Goal: Task Accomplishment & Management: Complete application form

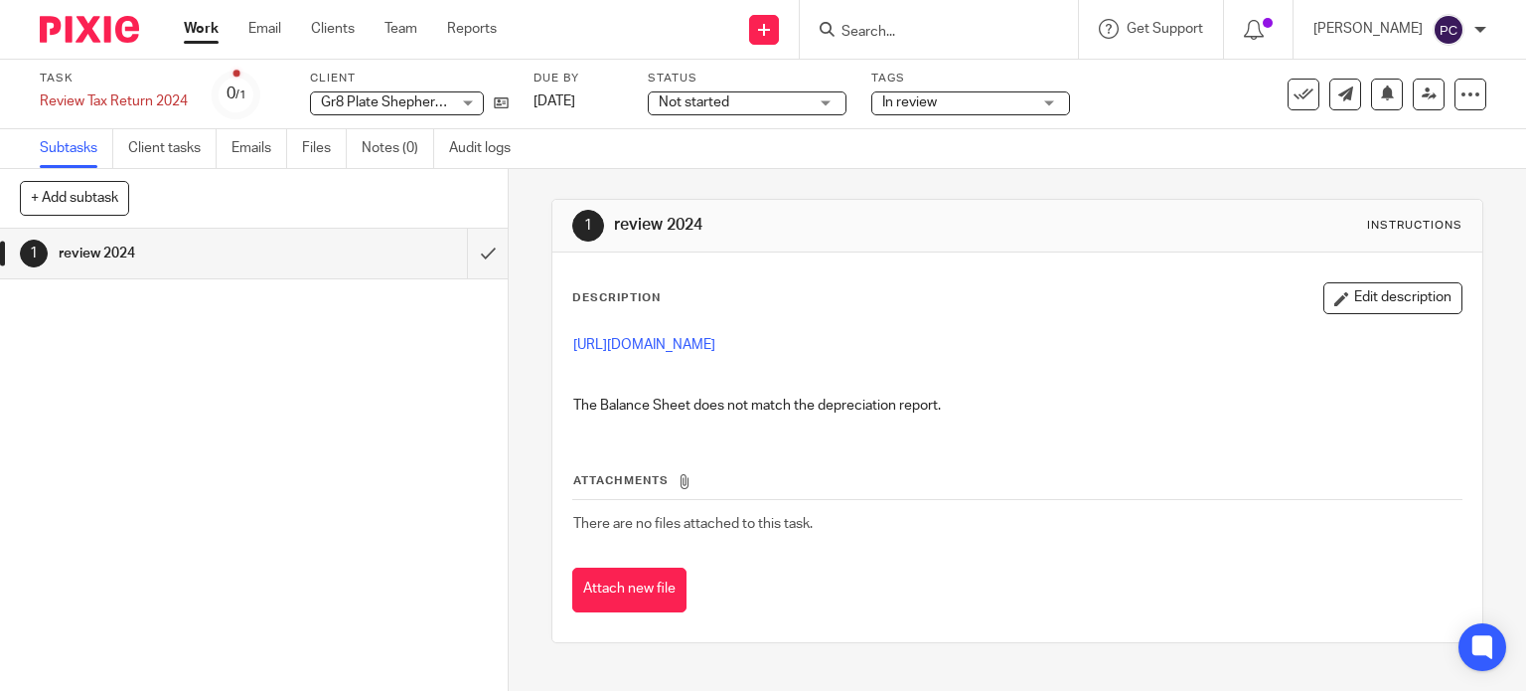
click at [1055, 437] on div "Attachments There are no files attached to this task. Attach new file" at bounding box center [1017, 521] width 891 height 181
click at [673, 525] on span "There are no files attached to this task." at bounding box center [692, 524] width 239 height 14
click at [618, 517] on span "There are no files attached to this task." at bounding box center [692, 524] width 239 height 14
click at [397, 155] on link "Notes (0)" at bounding box center [398, 148] width 73 height 39
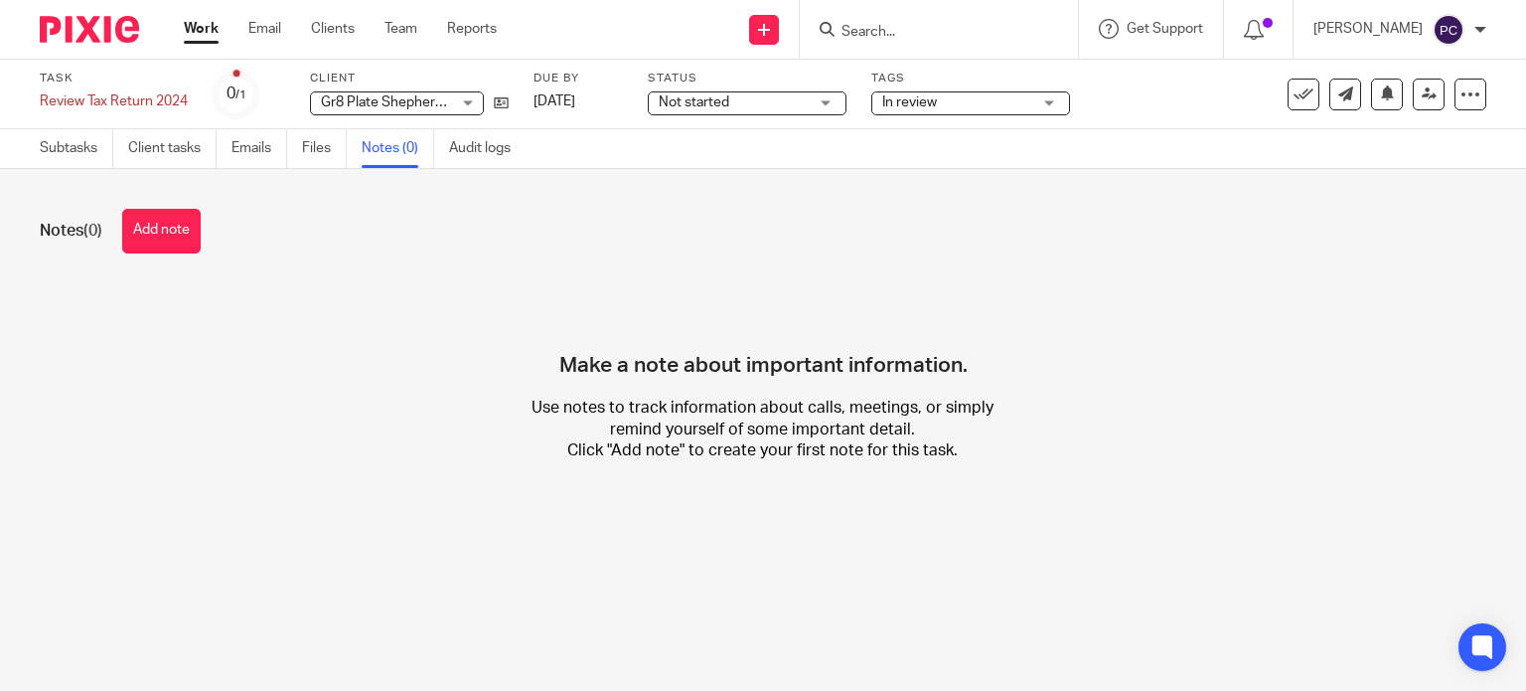
click at [62, 221] on h1 "Notes (0)" at bounding box center [71, 231] width 63 height 21
click at [78, 150] on link "Subtasks" at bounding box center [77, 148] width 74 height 39
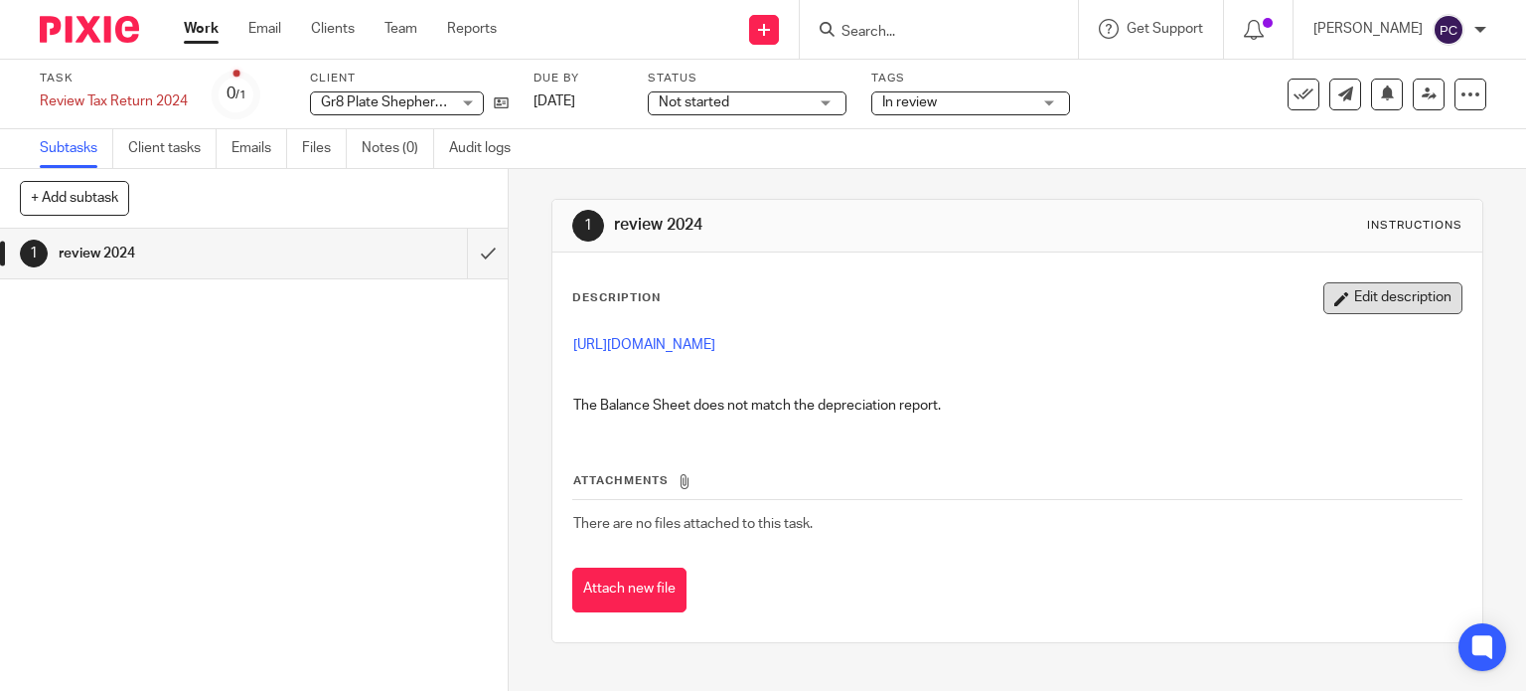
click at [1366, 293] on button "Edit description" at bounding box center [1393, 298] width 139 height 32
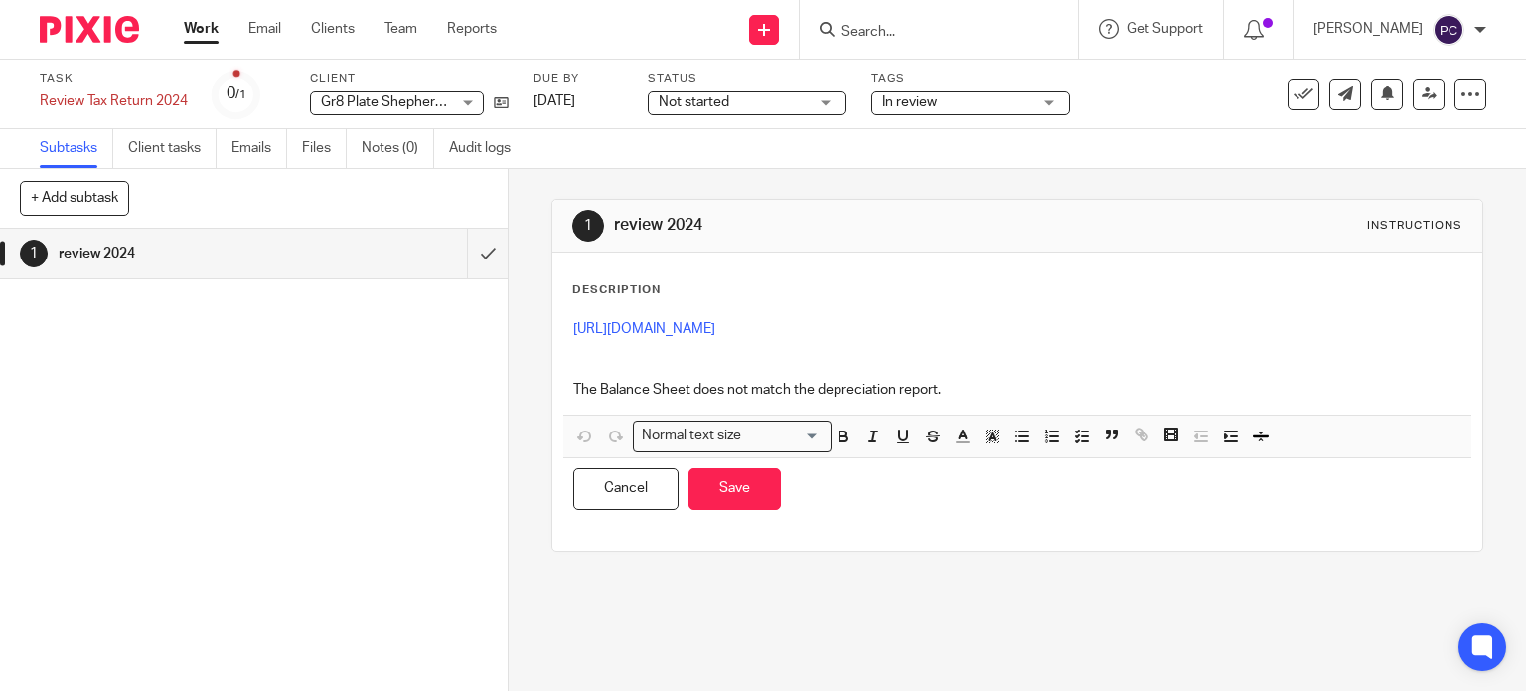
click at [961, 397] on p "The Balance Sheet does not match the depreciation report." at bounding box center [1017, 390] width 889 height 20
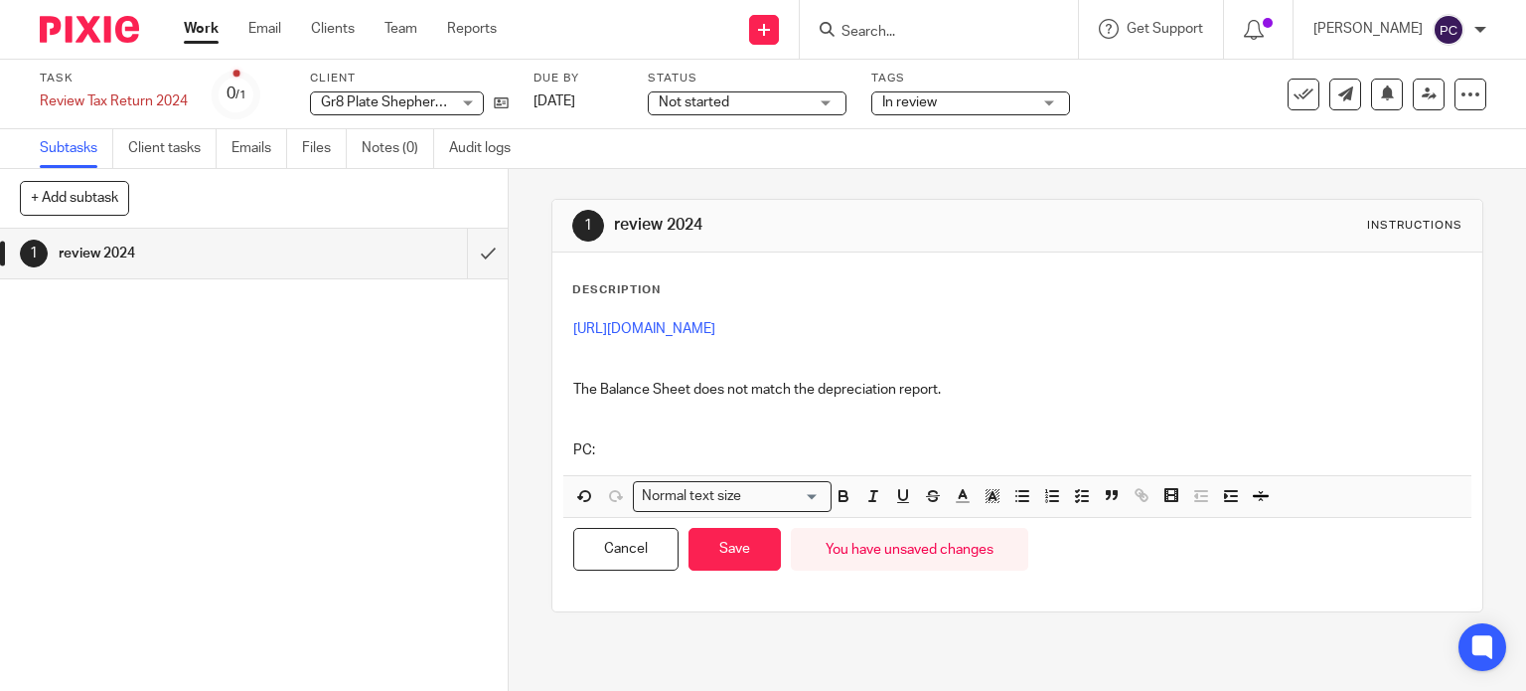
click at [657, 448] on p "The Balance Sheet does not match the depreciation report. PC:" at bounding box center [1017, 420] width 889 height 80
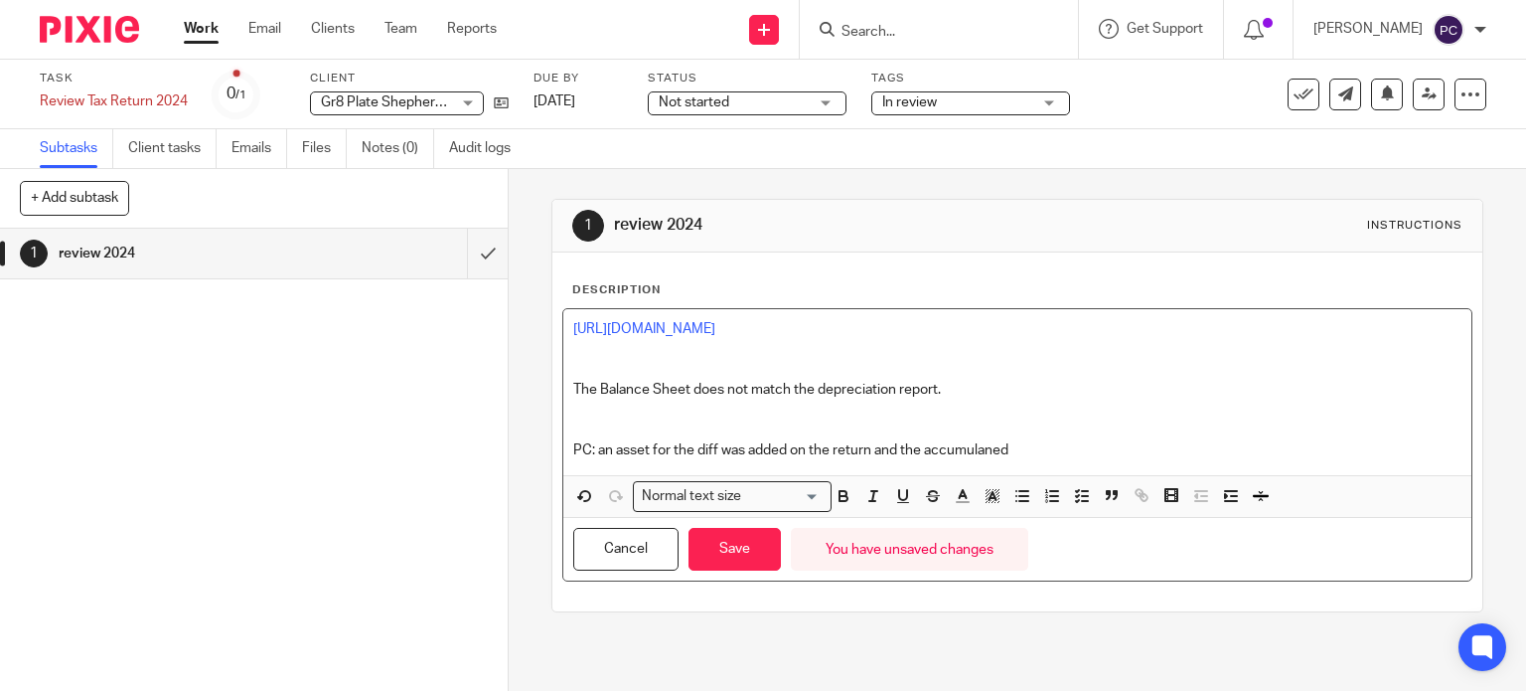
click at [962, 448] on p "The Balance Sheet does not match the depreciation report. PC: an asset for the …" at bounding box center [1017, 420] width 889 height 80
click at [894, 448] on p "The Balance Sheet does not match the depreciation report. PC: an asset for the …" at bounding box center [1017, 420] width 889 height 80
click at [1236, 449] on p "The Balance Sheet does not match the depreciation report. PC: an asset for the …" at bounding box center [1017, 420] width 889 height 80
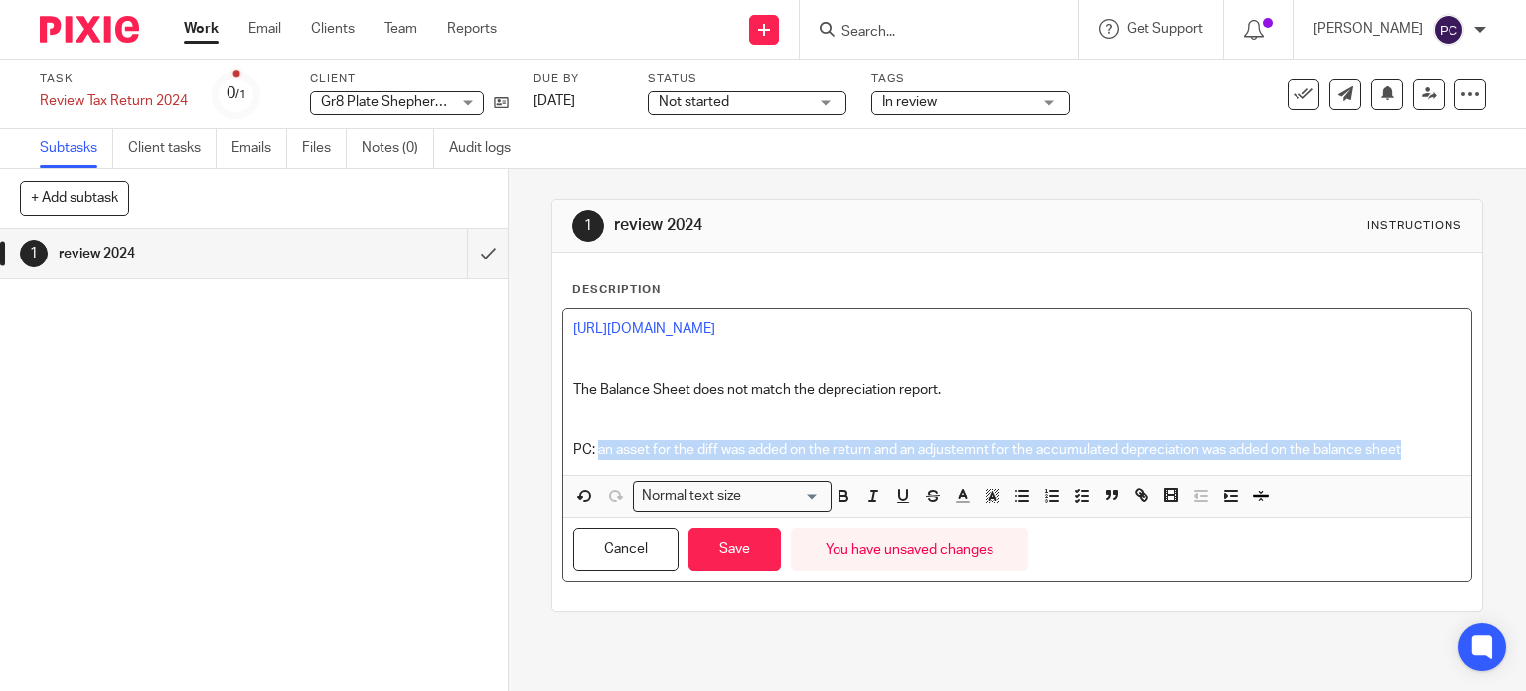
drag, startPoint x: 1416, startPoint y: 448, endPoint x: 591, endPoint y: 456, distance: 824.8
click at [591, 456] on p "The Balance Sheet does not match the depreciation report. PC: an asset for the …" at bounding box center [1017, 420] width 889 height 80
copy p "an asset for the diff was added on the return and an adjustemnt for the accumul…"
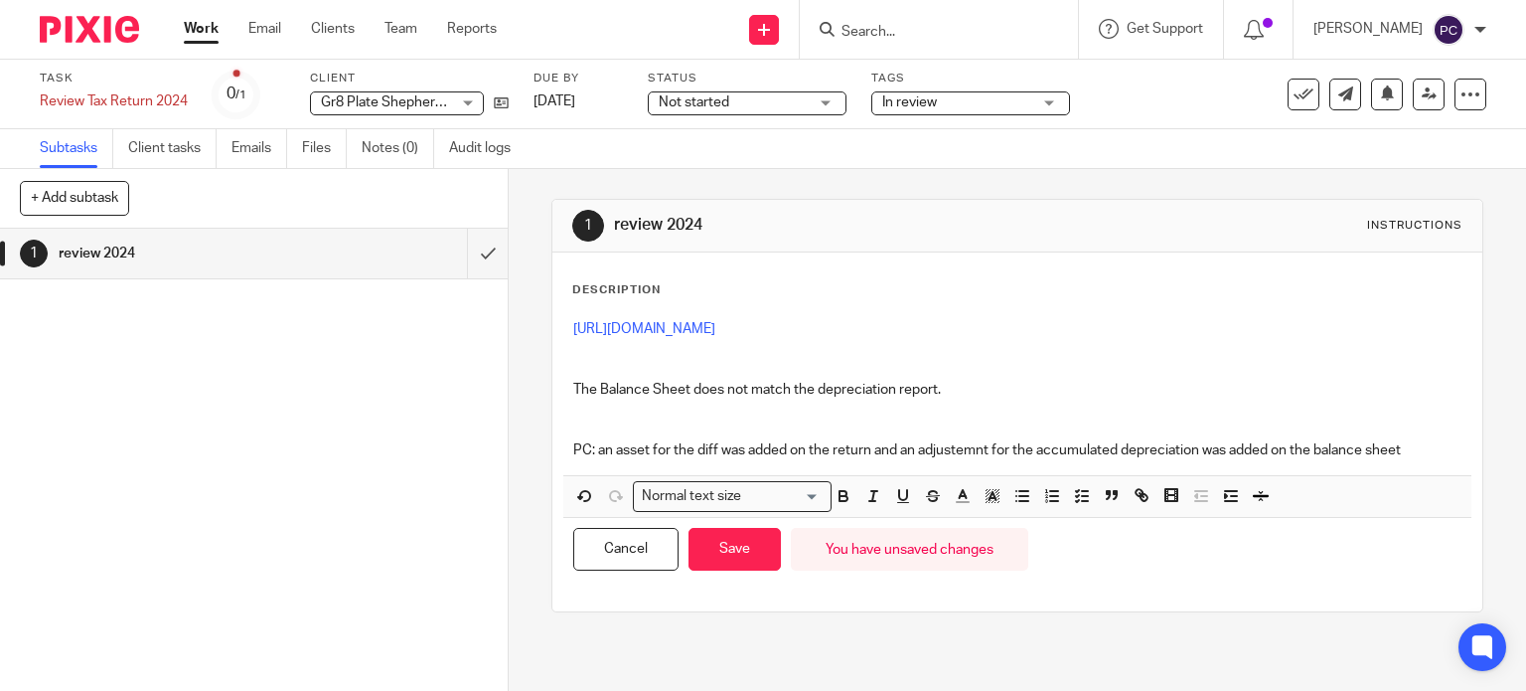
click at [1195, 424] on p "The Balance Sheet does not match the depreciation report. PC: an asset for the …" at bounding box center [1017, 420] width 889 height 80
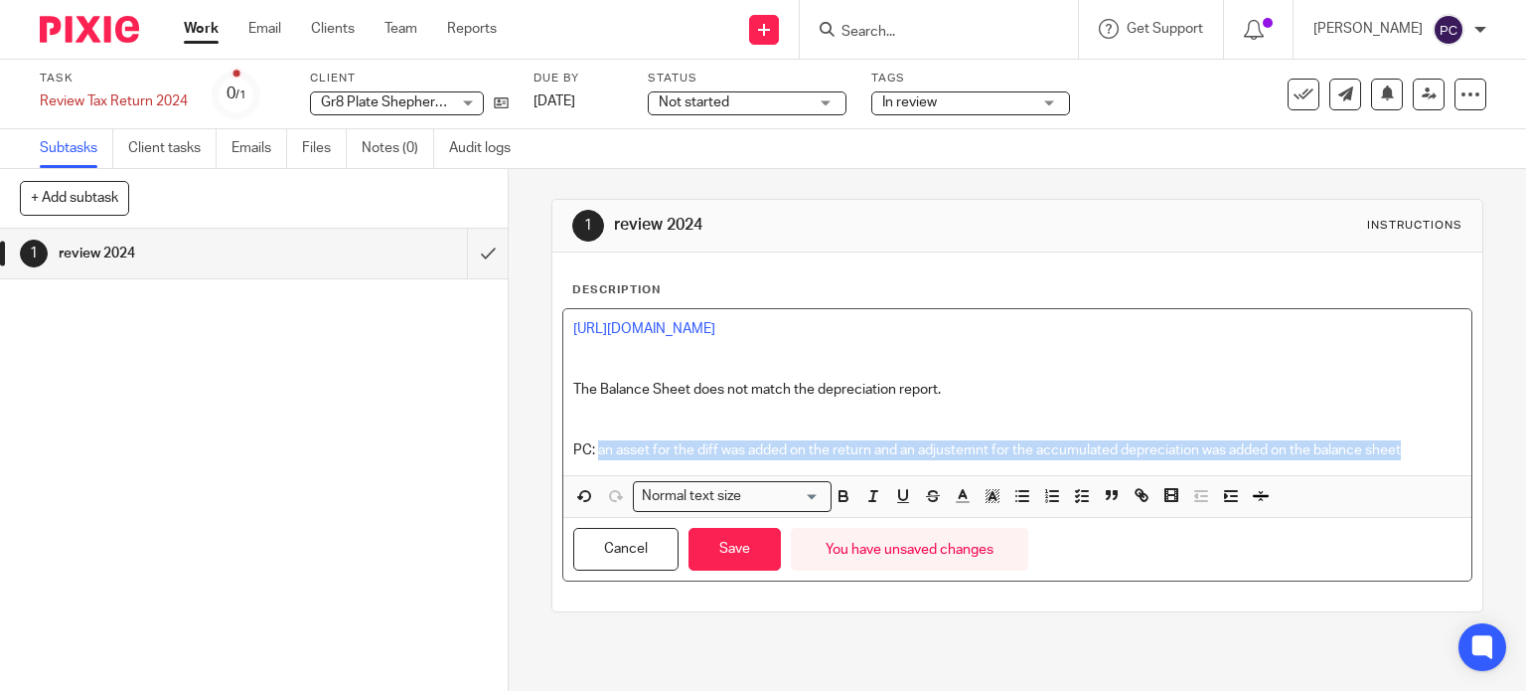
drag, startPoint x: 1408, startPoint y: 448, endPoint x: 597, endPoint y: 458, distance: 810.9
click at [594, 460] on div "https://3.basecamp.com/5341776/buckets/27480867/uploads/8803752443 The Balance …" at bounding box center [1017, 392] width 909 height 166
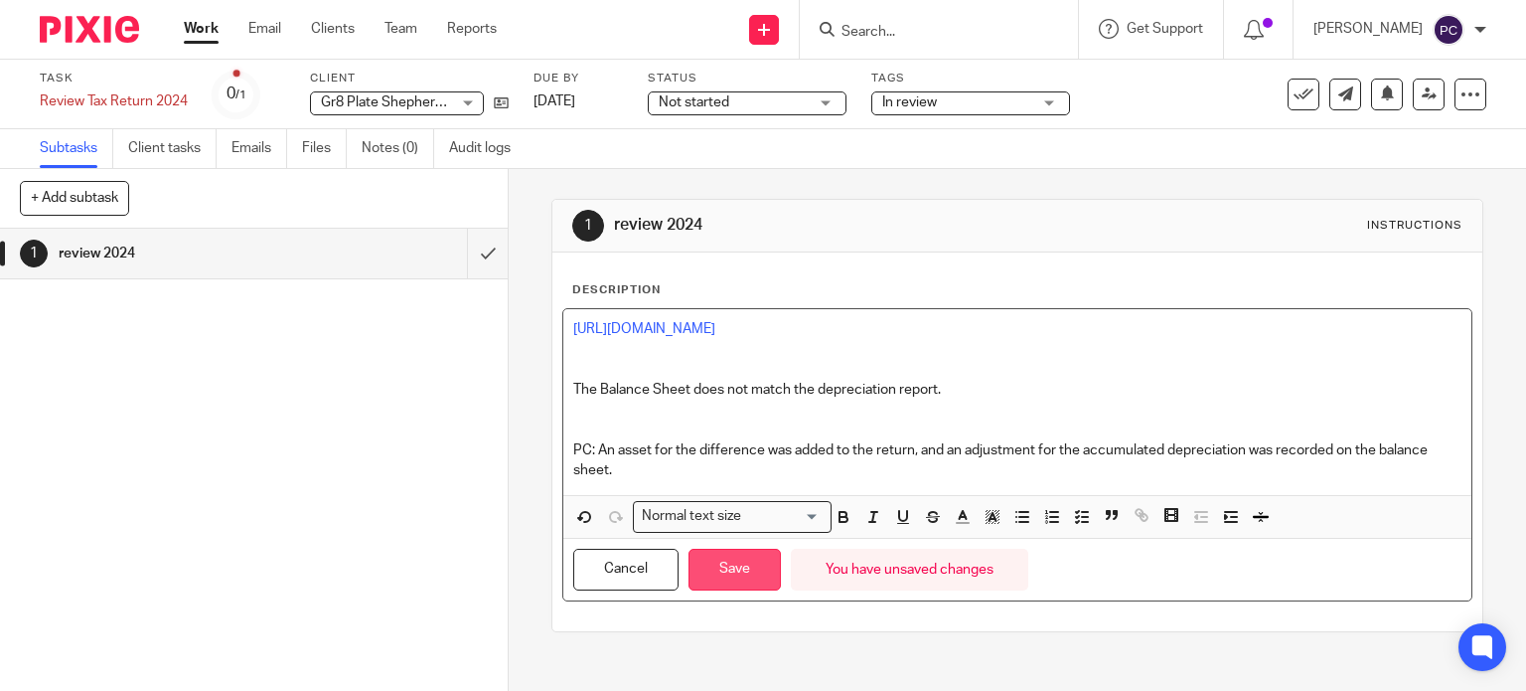
click at [721, 559] on button "Save" at bounding box center [735, 570] width 92 height 43
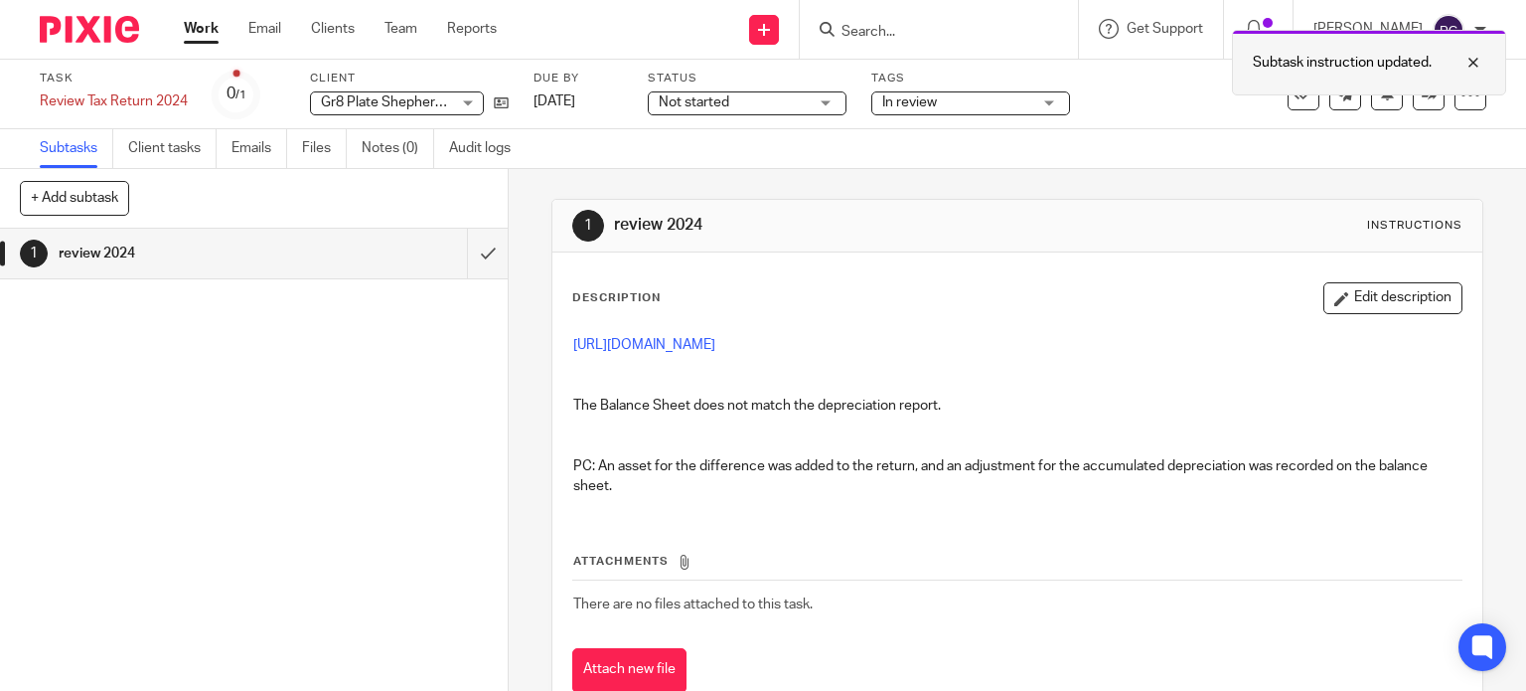
click at [1482, 60] on div at bounding box center [1459, 63] width 54 height 24
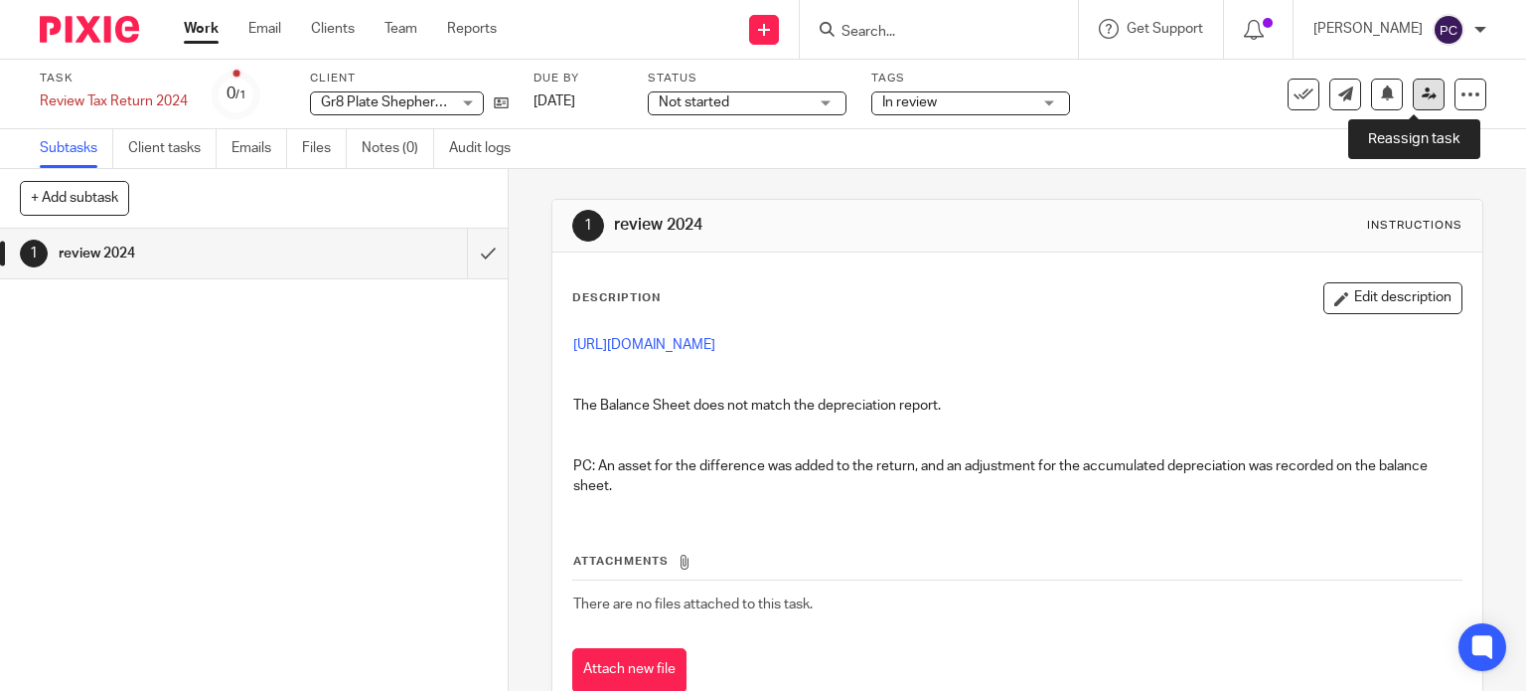
click at [1423, 94] on link at bounding box center [1429, 95] width 32 height 32
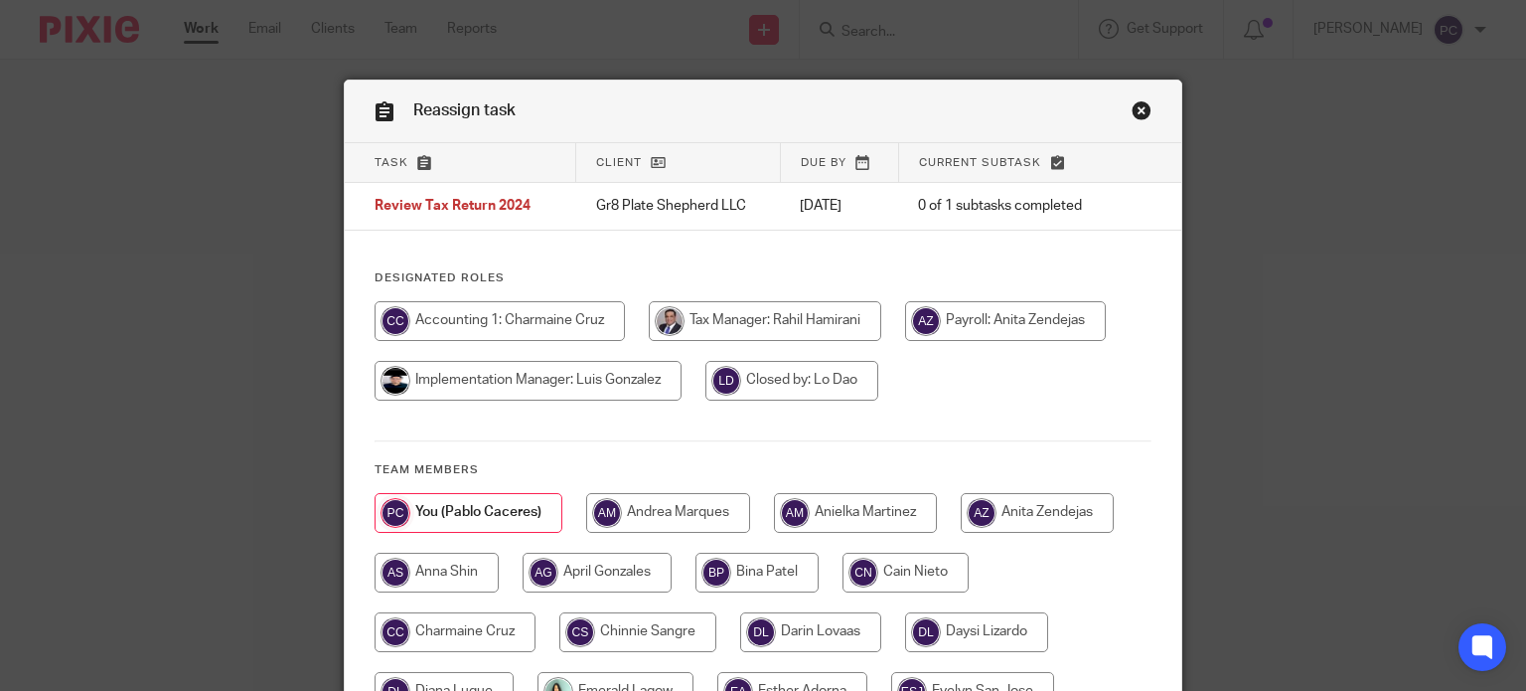
click at [763, 321] on input "radio" at bounding box center [765, 321] width 233 height 40
radio input "true"
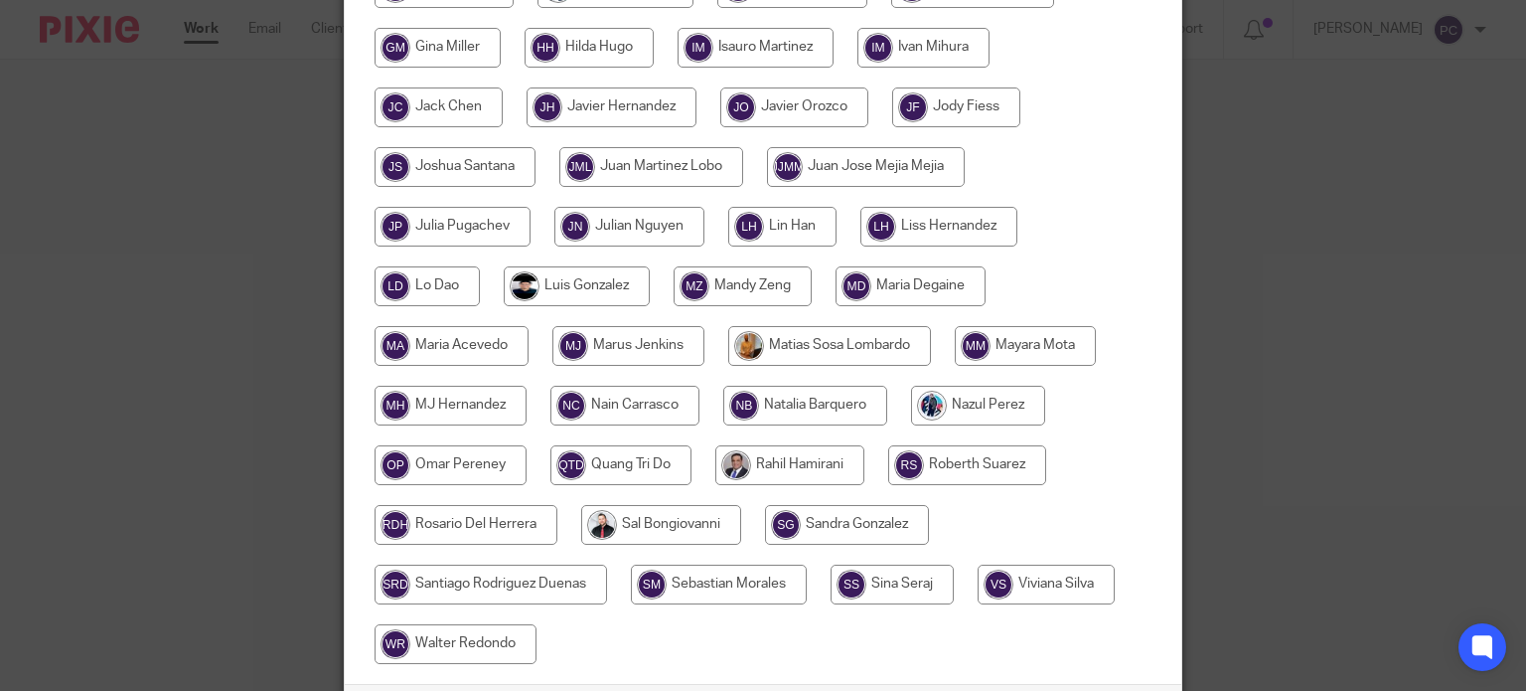
scroll to position [859, 0]
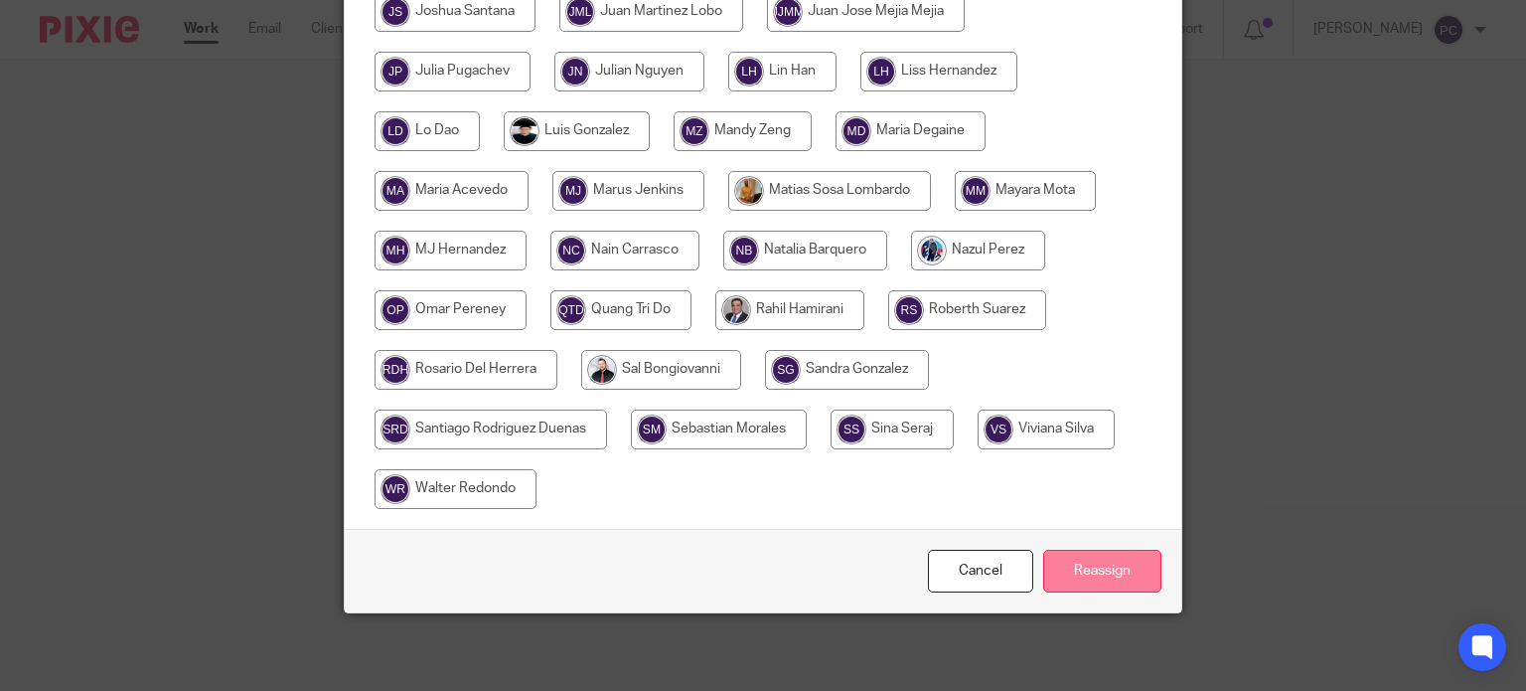
click at [1090, 584] on input "Reassign" at bounding box center [1102, 571] width 118 height 43
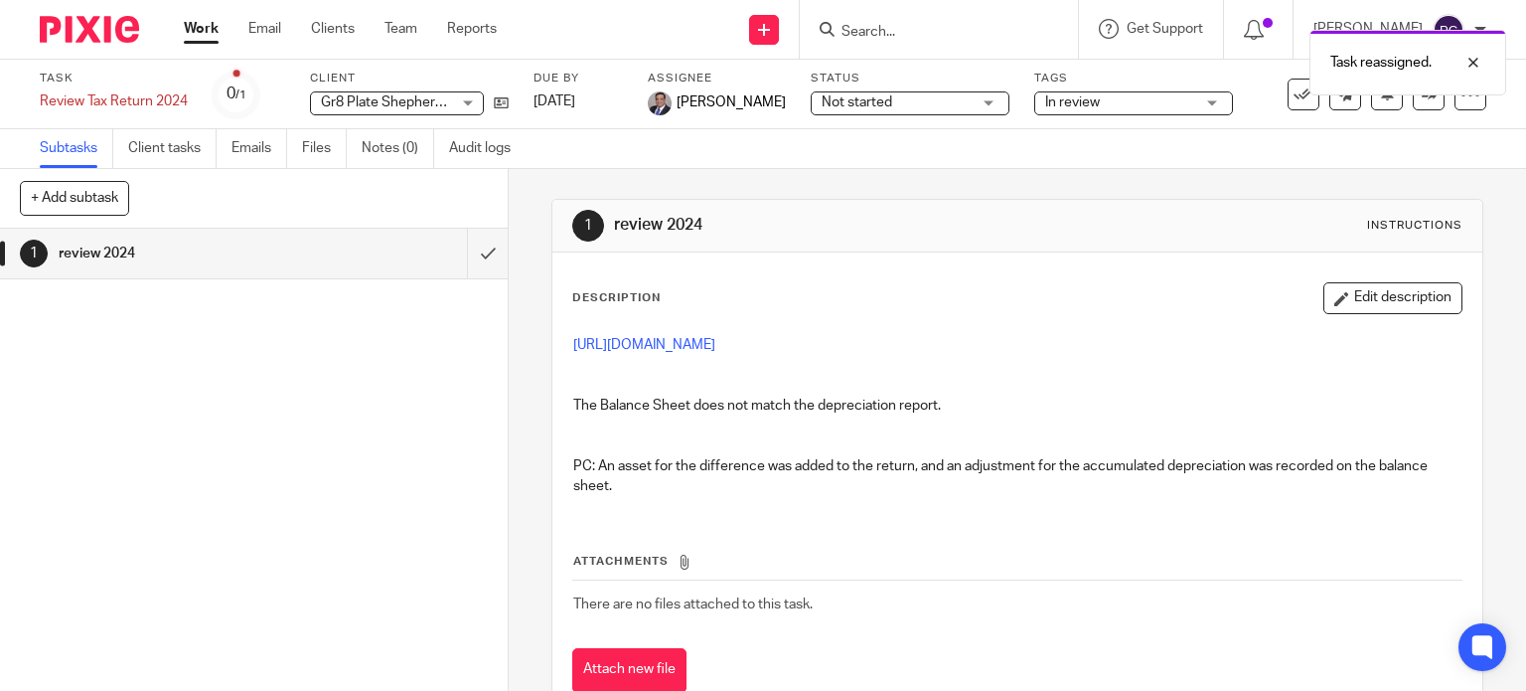
scroll to position [60, 0]
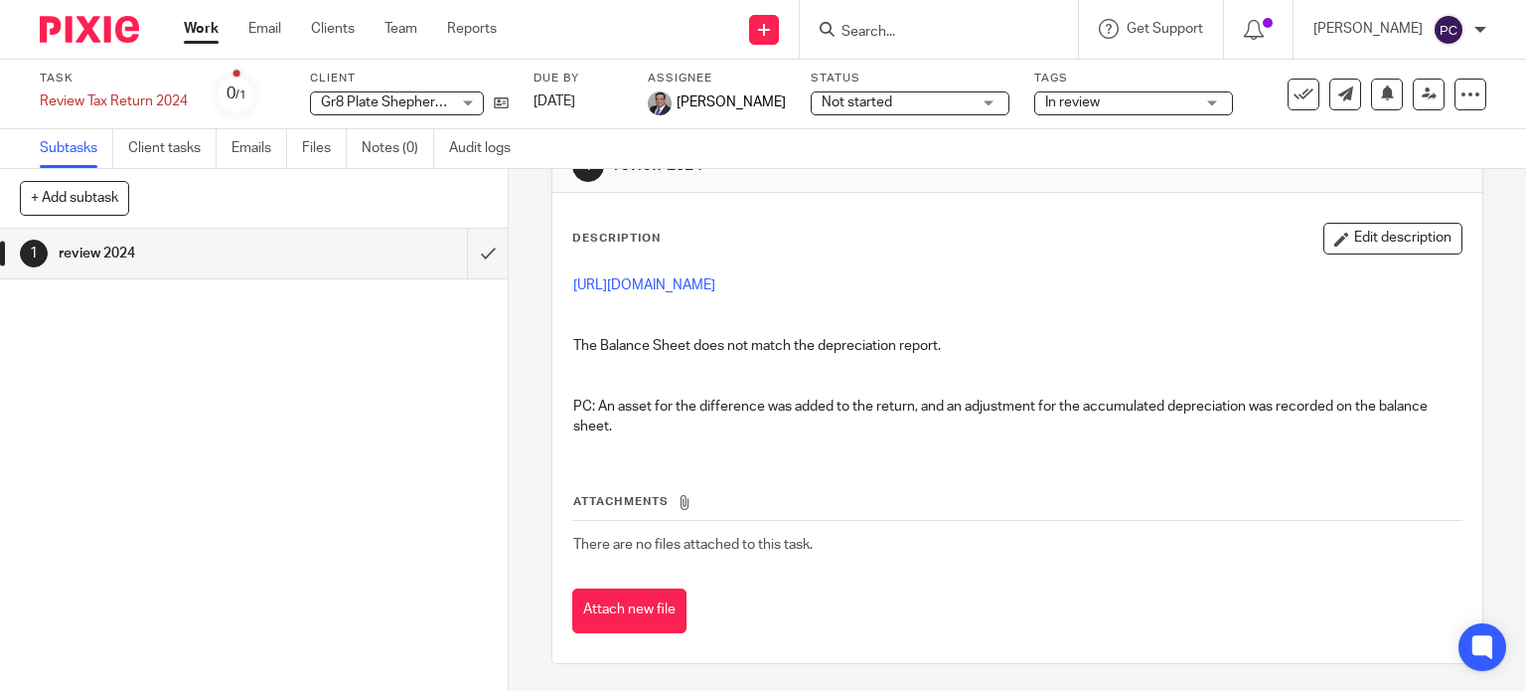
click at [767, 25] on div "Send new email Create task Add client Request signature" at bounding box center [764, 29] width 71 height 59
click at [755, 118] on link "Create task" at bounding box center [782, 121] width 139 height 29
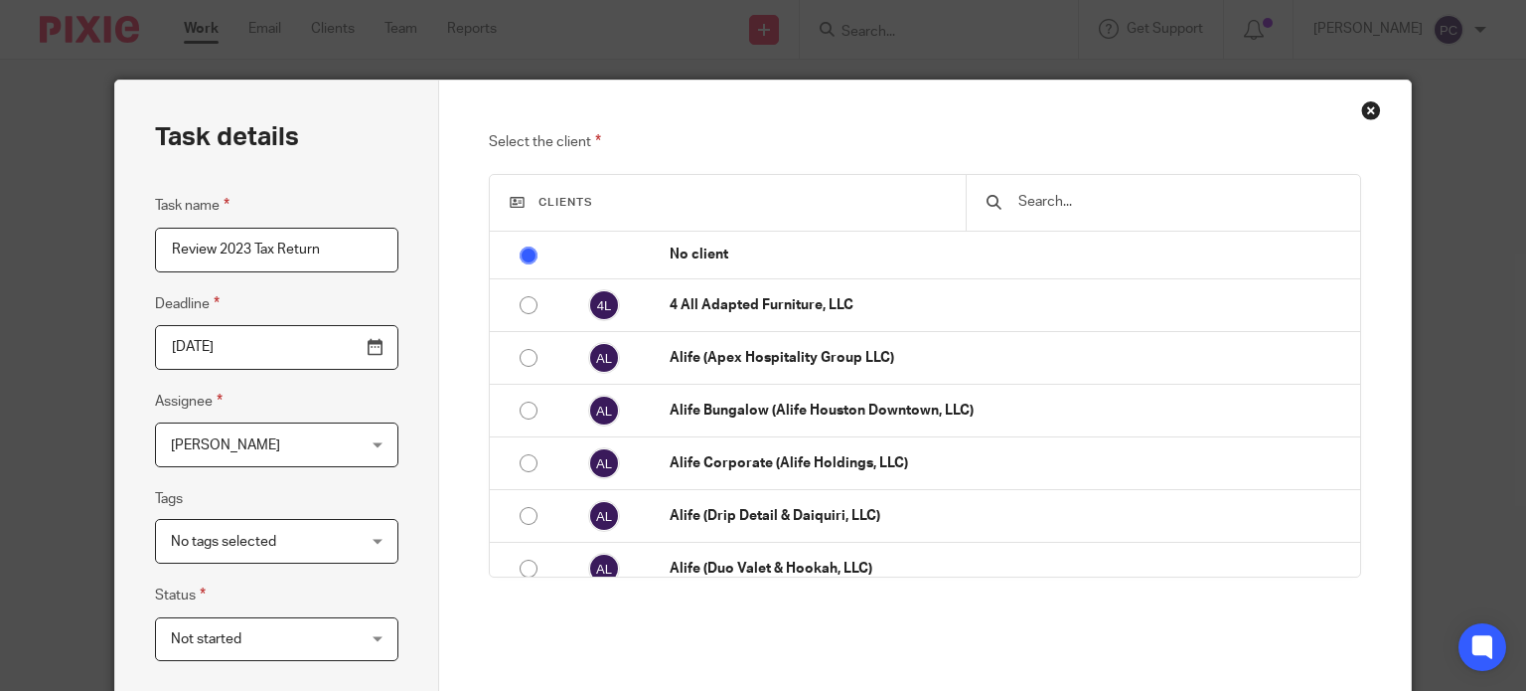
type input "Review 2023 Tax Return"
click at [705, 200] on h3 "Clients" at bounding box center [728, 203] width 436 height 16
click at [995, 191] on div at bounding box center [1163, 203] width 394 height 56
click at [1032, 200] on input "text" at bounding box center [1178, 202] width 323 height 22
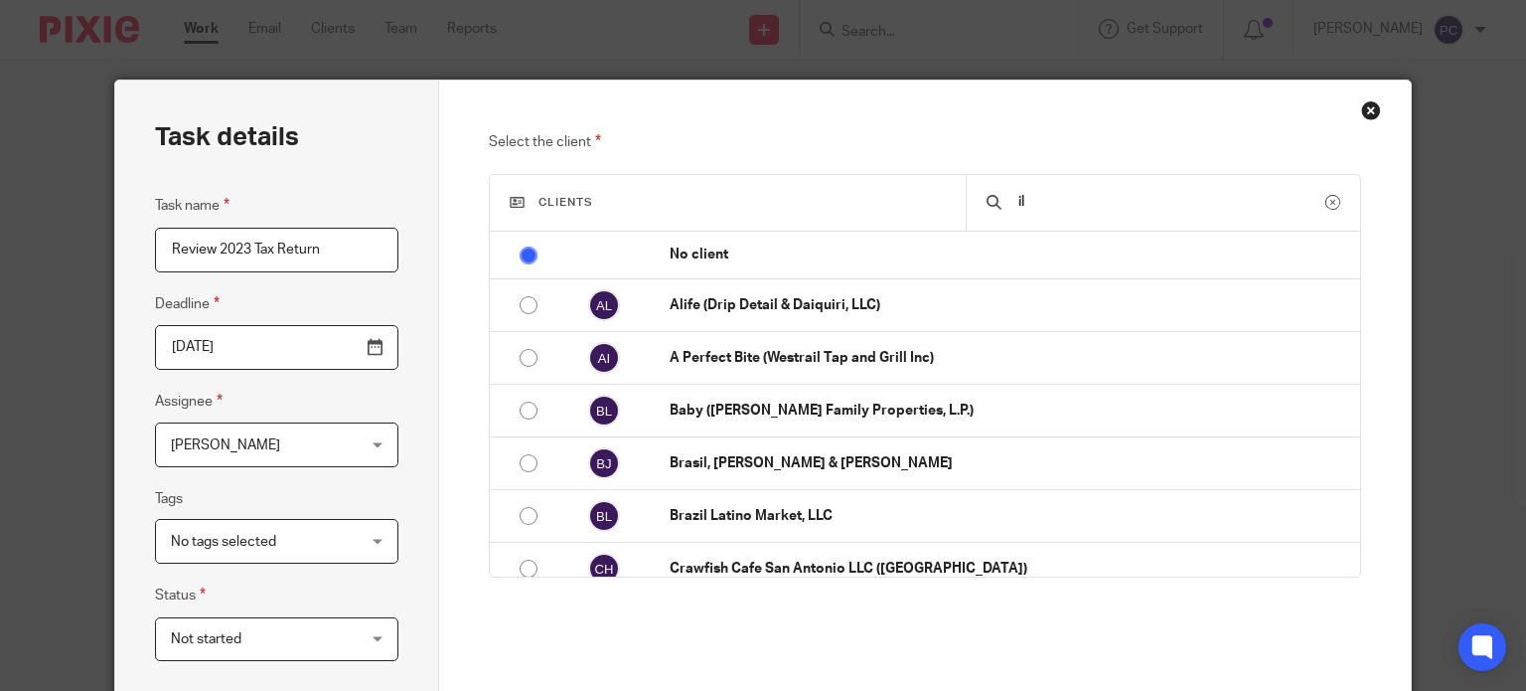
type input "i"
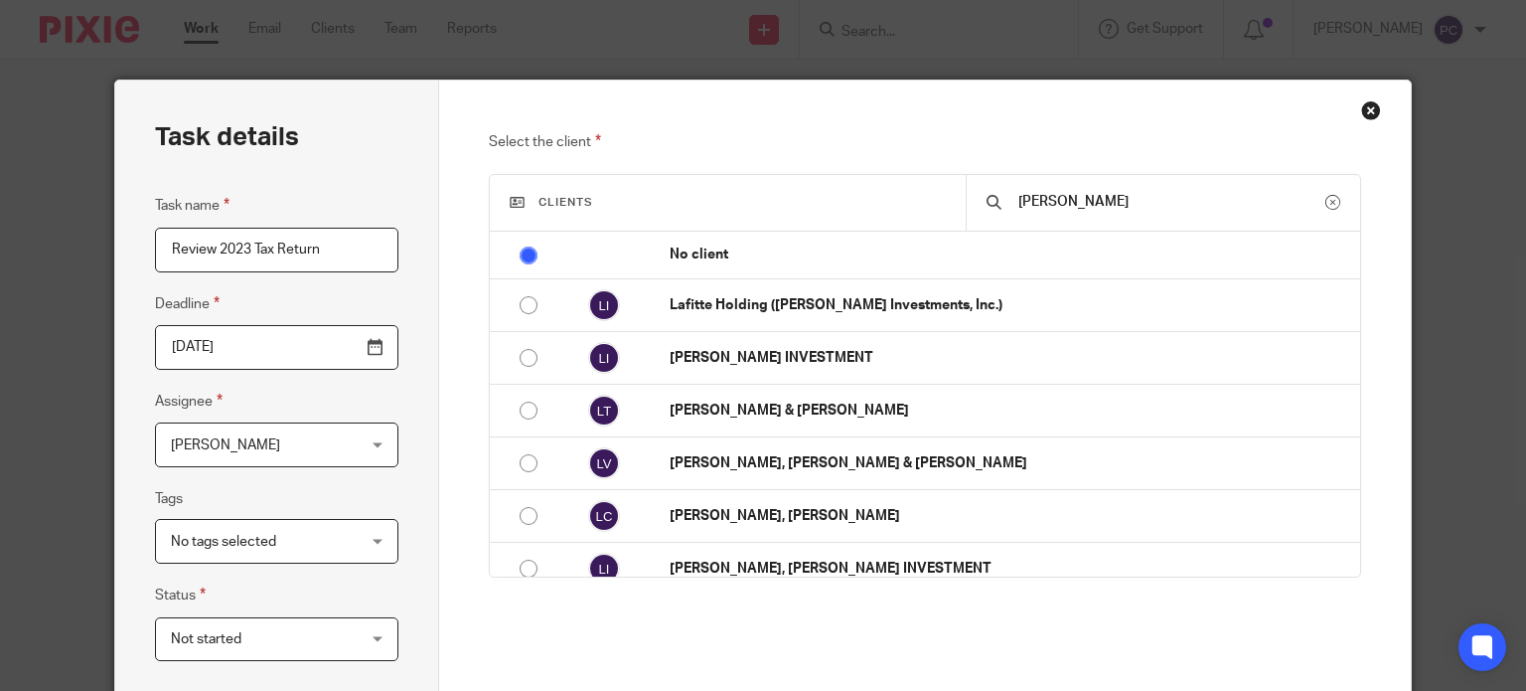
type input "lee"
click at [1326, 198] on div at bounding box center [1333, 202] width 15 height 15
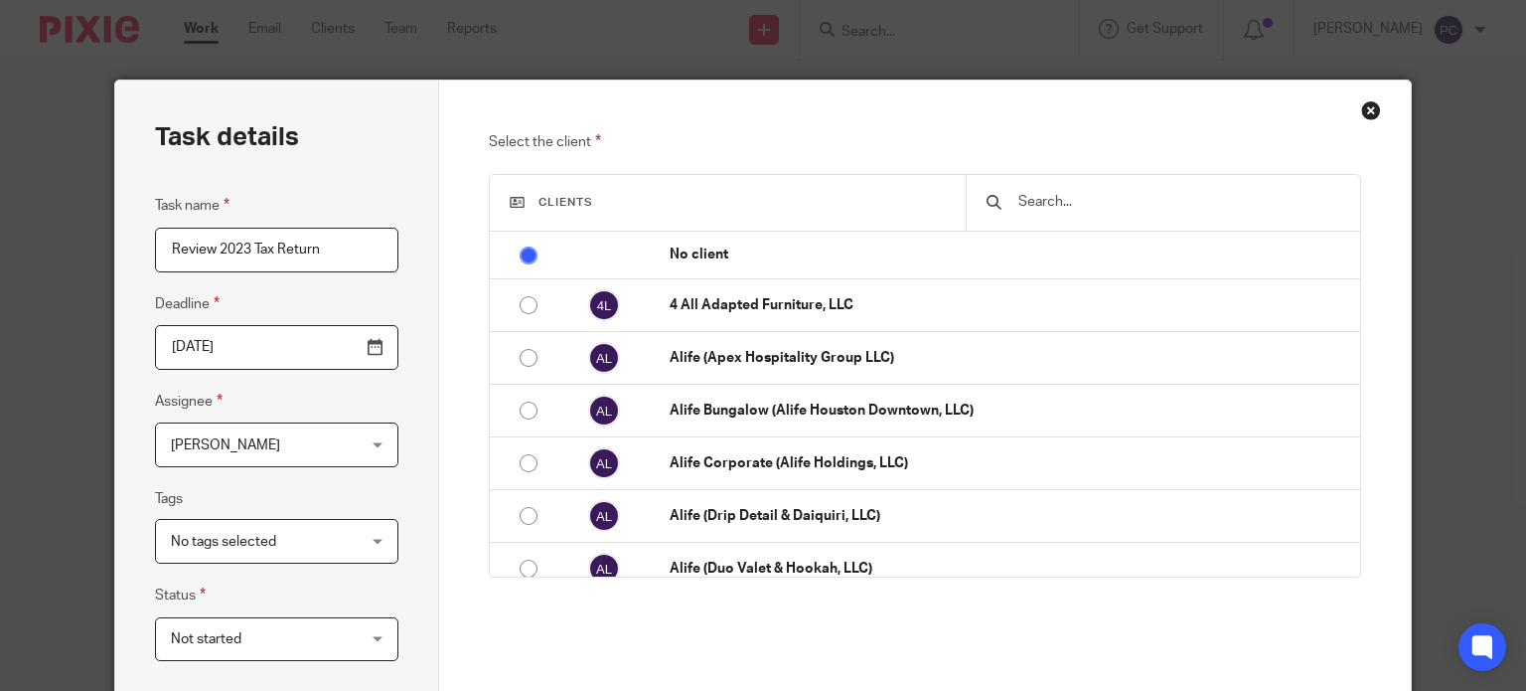
click at [1024, 216] on div at bounding box center [1163, 203] width 394 height 56
click at [1145, 200] on input "text" at bounding box center [1178, 202] width 323 height 22
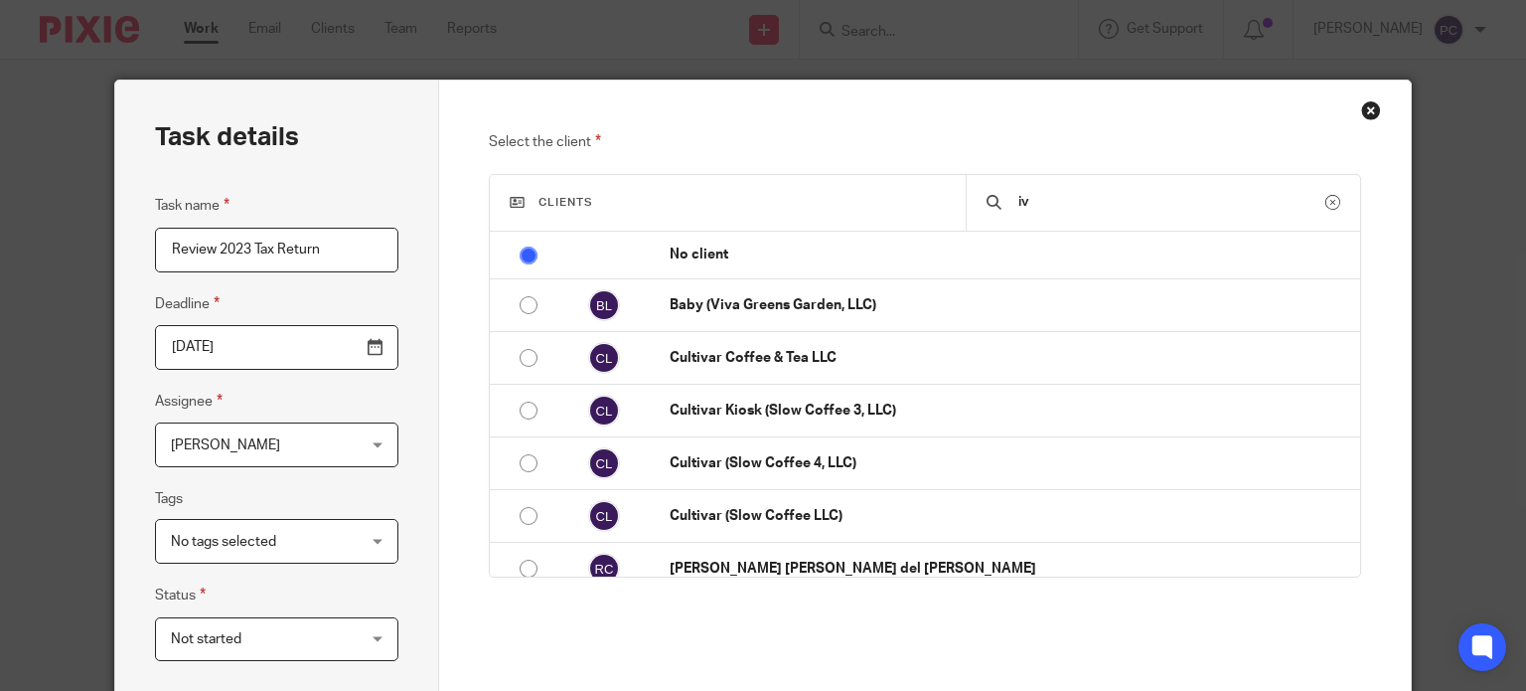
type input "i"
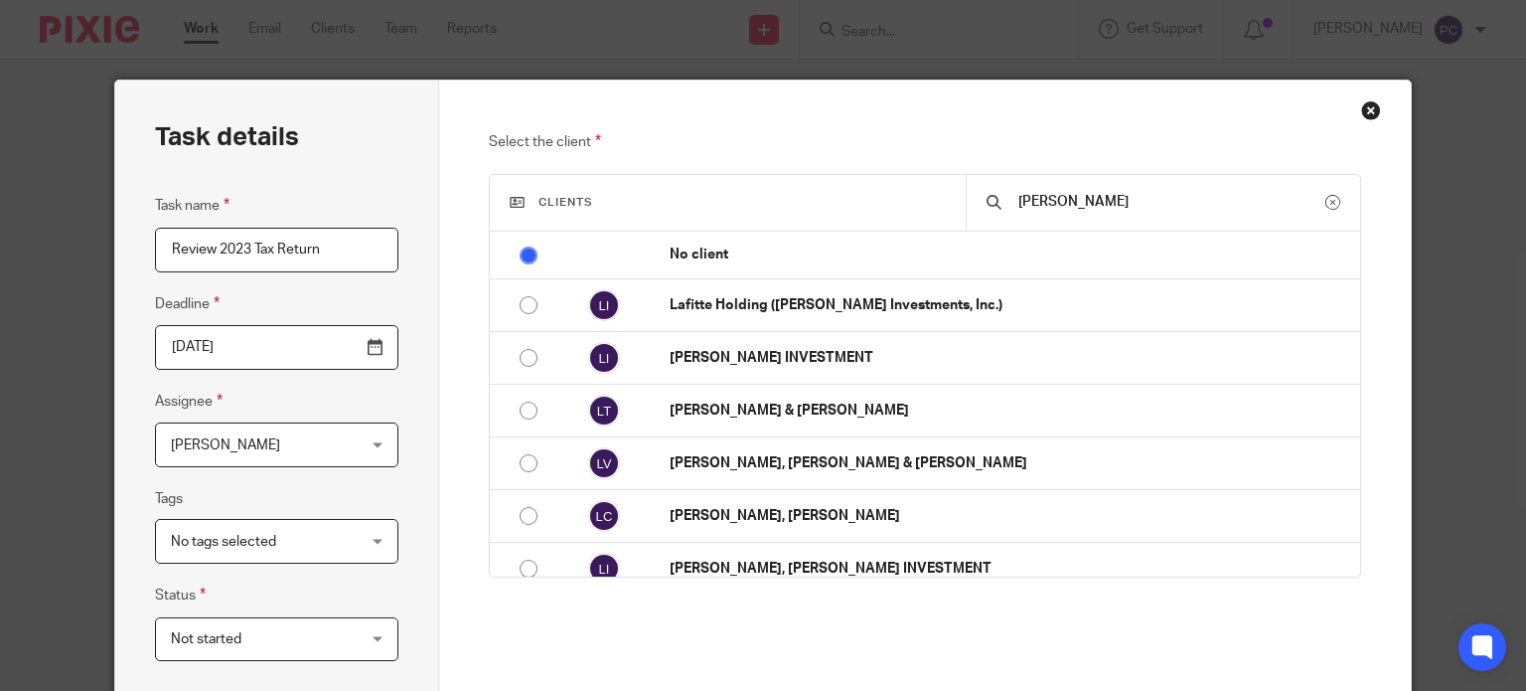
type input "lee"
click at [1326, 207] on div at bounding box center [1333, 202] width 15 height 15
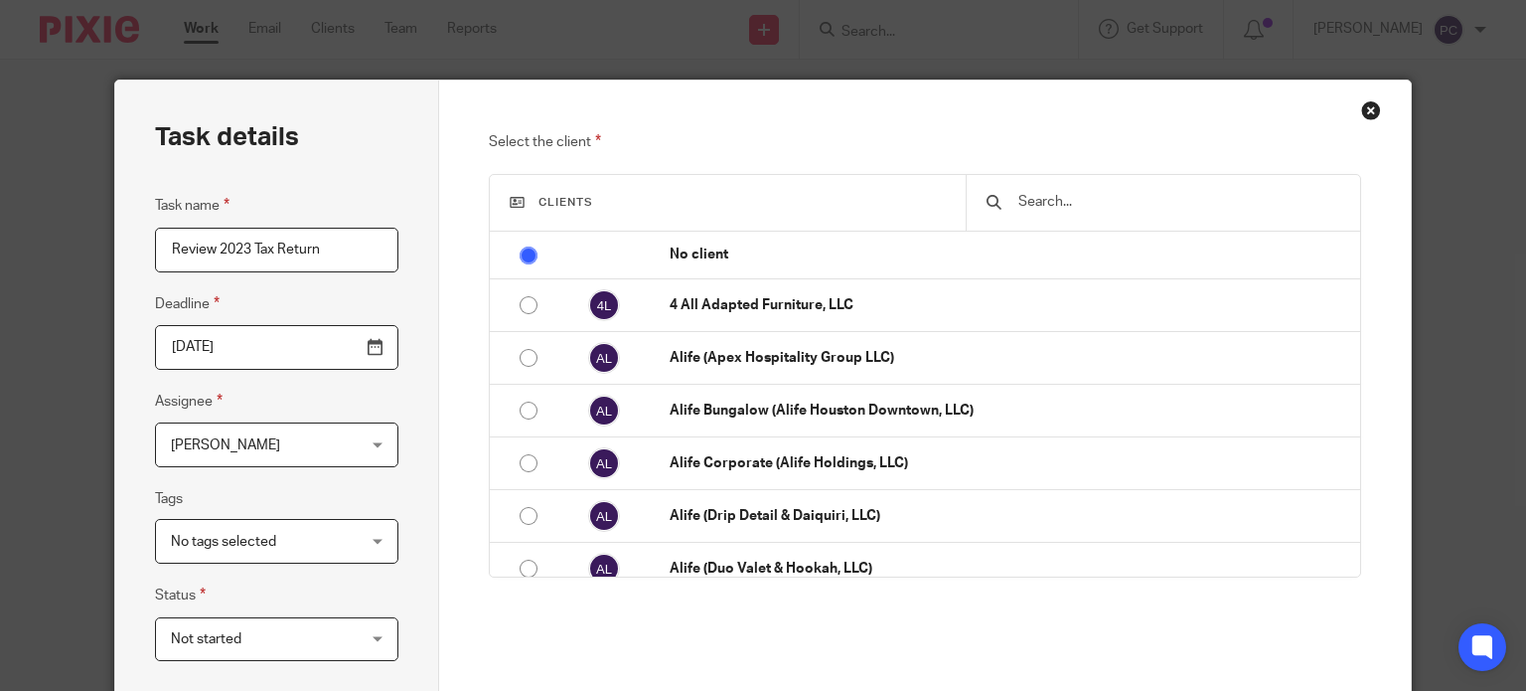
click at [1084, 206] on input "text" at bounding box center [1178, 202] width 323 height 22
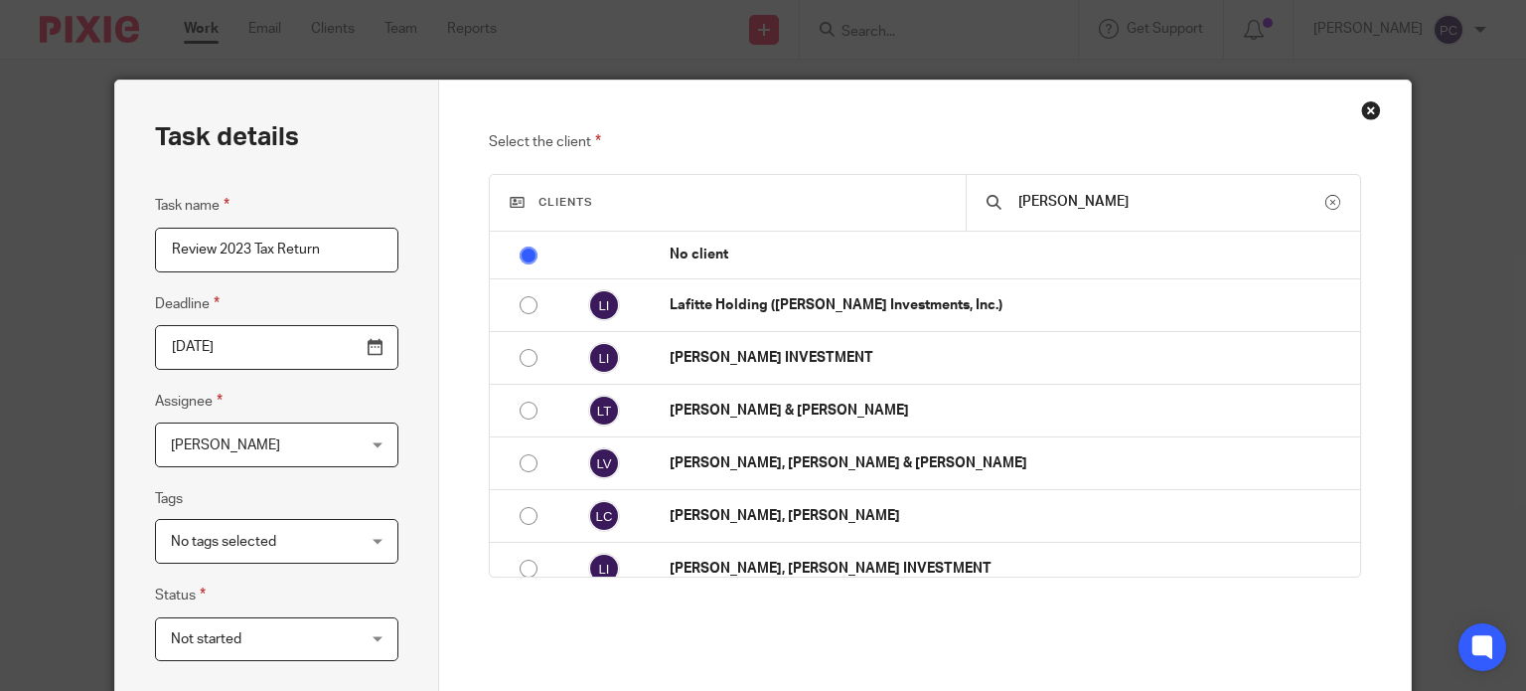
type input "lee"
click at [739, 152] on p "Select the client" at bounding box center [925, 142] width 872 height 24
click at [351, 255] on input "Review 2023 Tax Return" at bounding box center [276, 250] width 243 height 45
type input "Review 2023 Tax Return [PERSON_NAME]"
click at [347, 436] on div "Pablo Caceres Pablo Caceres" at bounding box center [276, 444] width 243 height 45
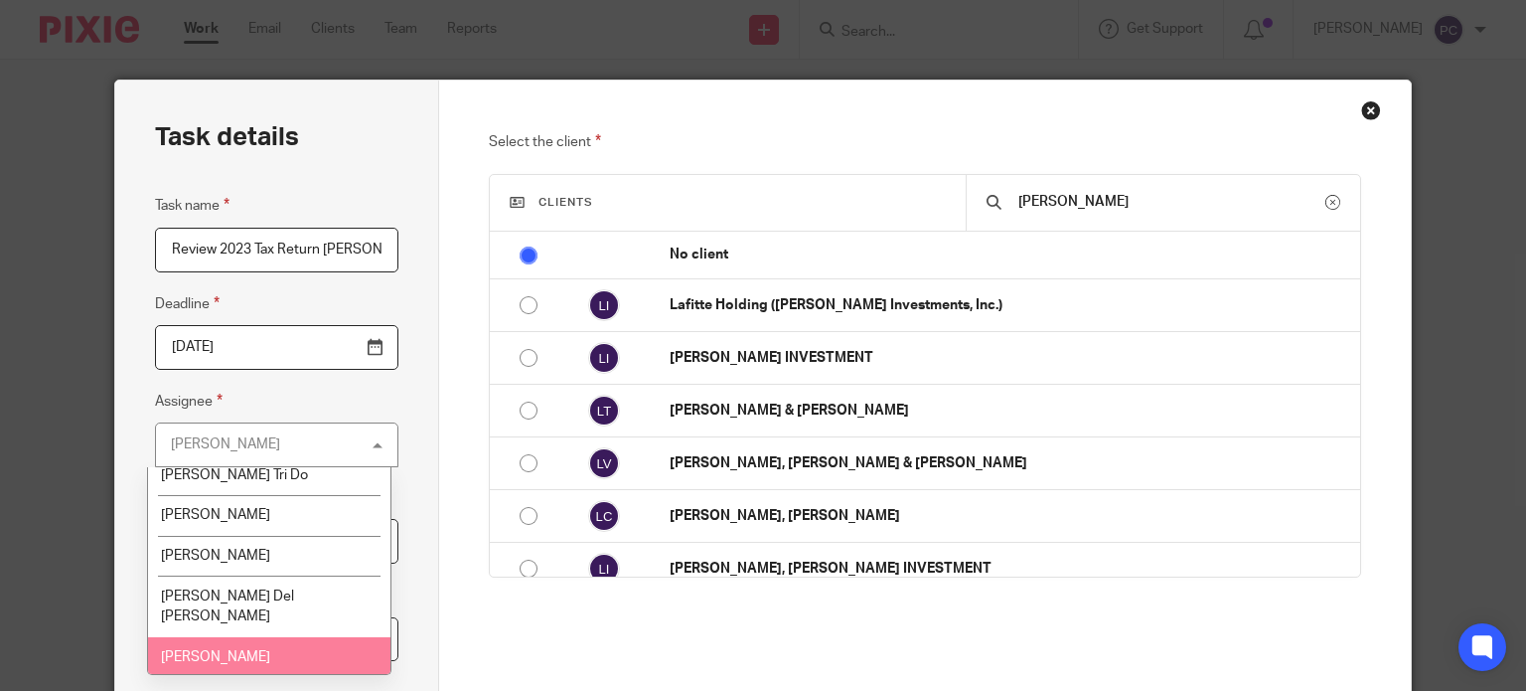
scroll to position [1789, 0]
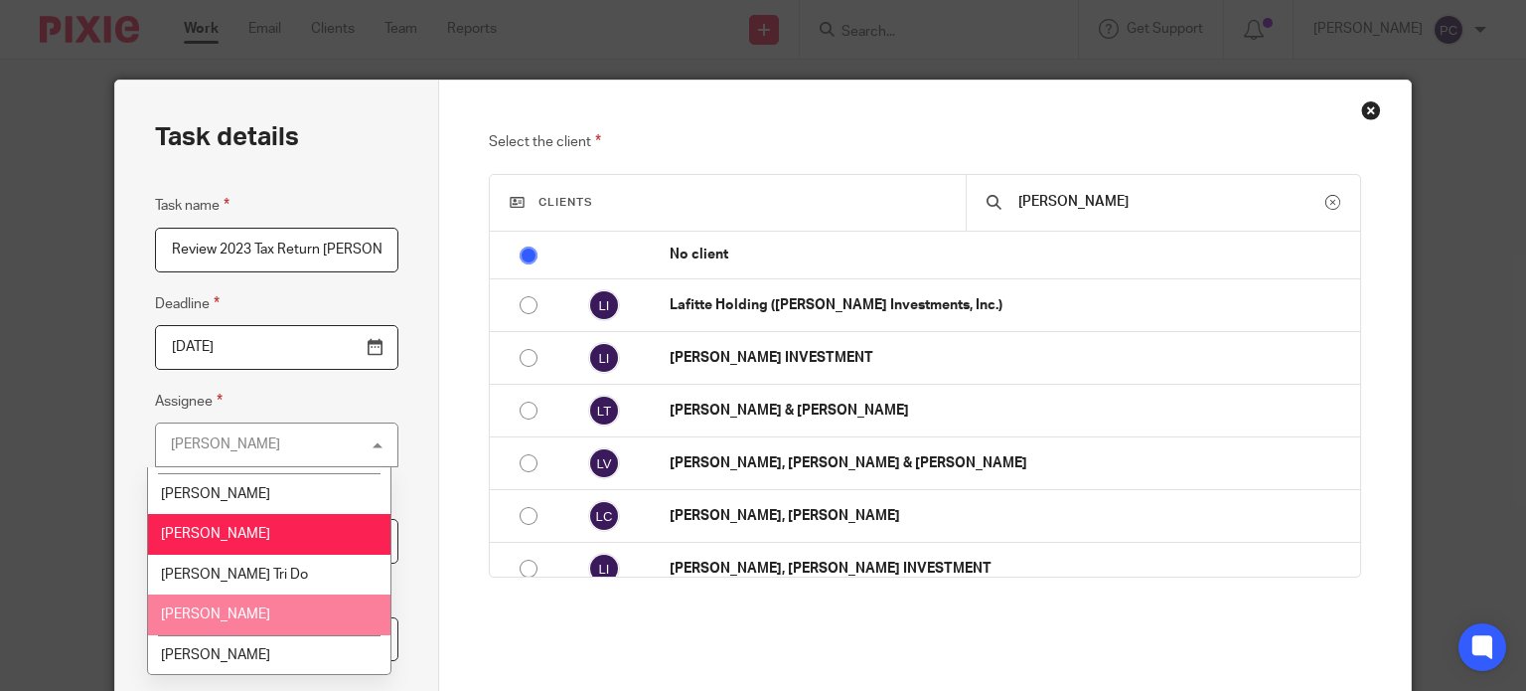
click at [239, 594] on li "[PERSON_NAME]" at bounding box center [268, 614] width 241 height 41
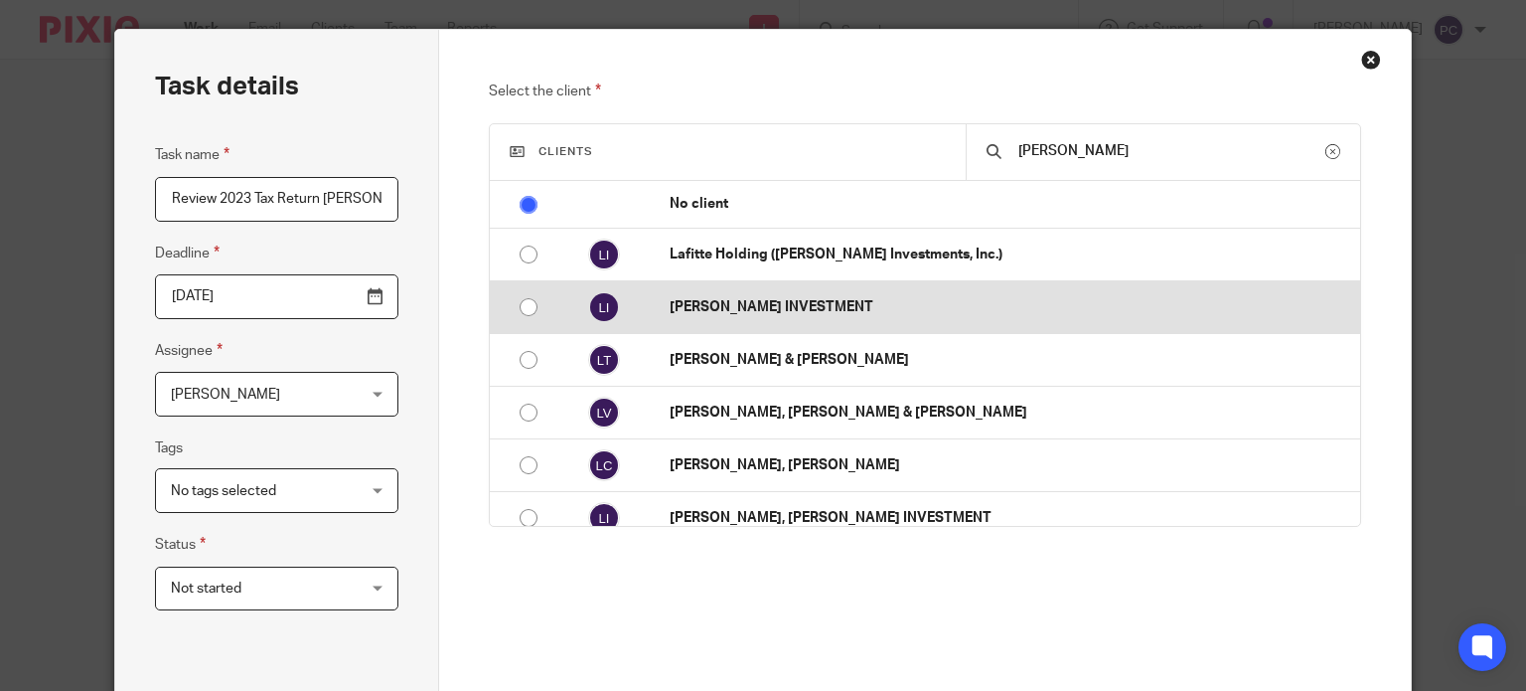
scroll to position [99, 0]
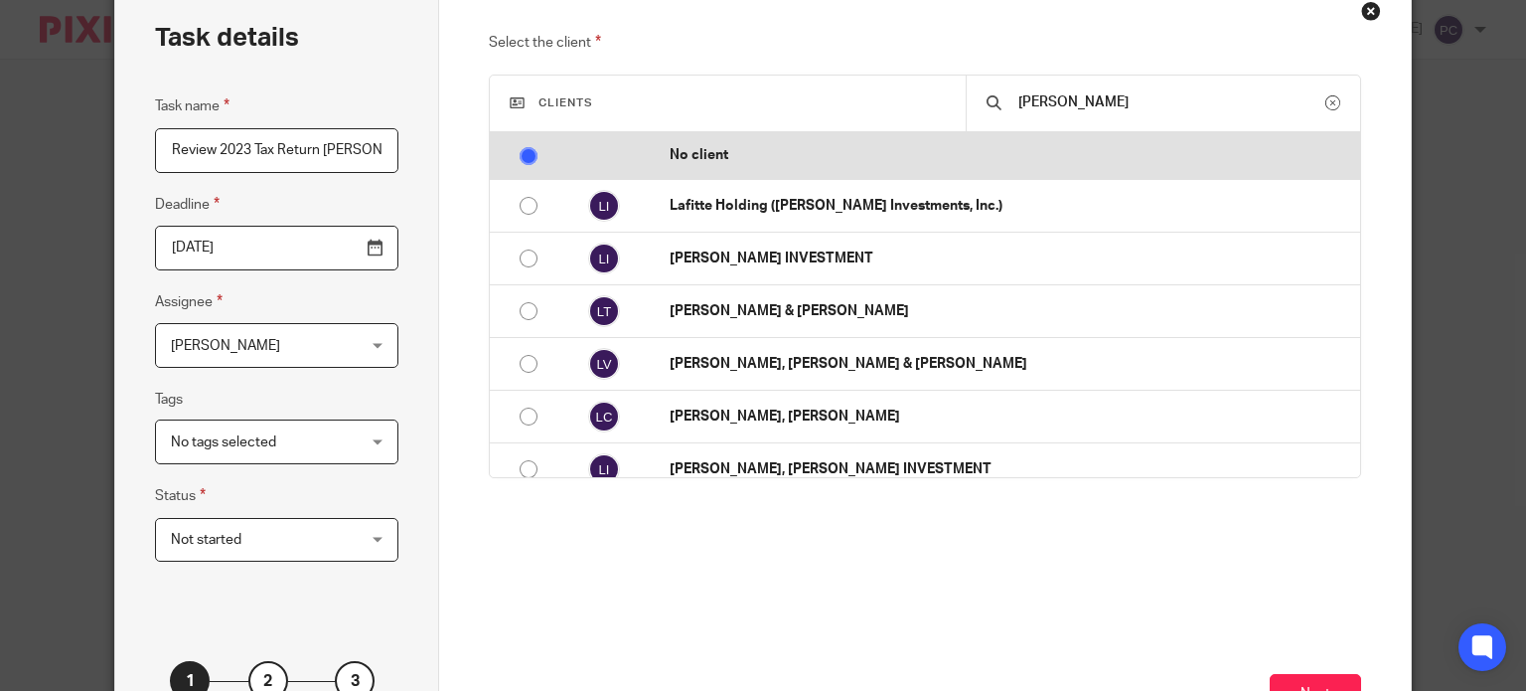
click at [654, 151] on td "No client" at bounding box center [1005, 156] width 710 height 48
radio input "false"
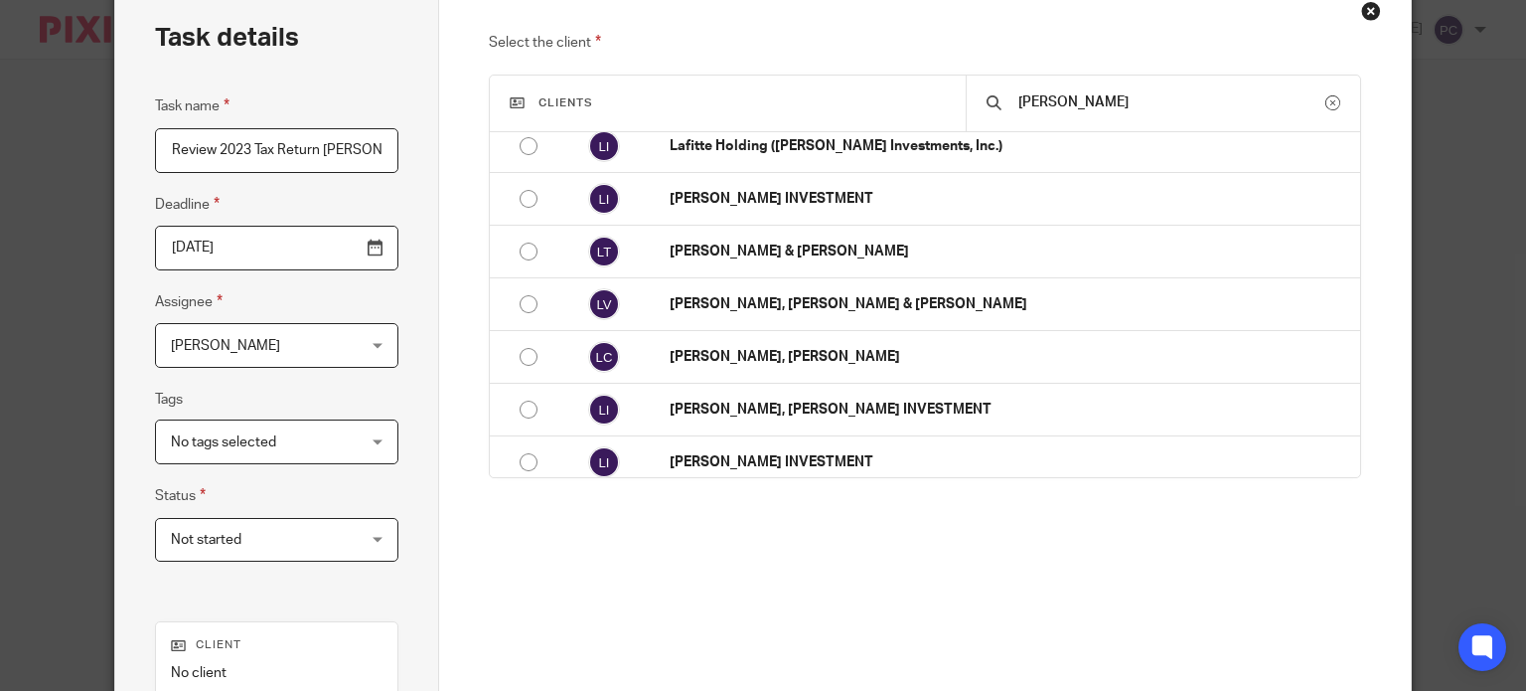
scroll to position [122, 0]
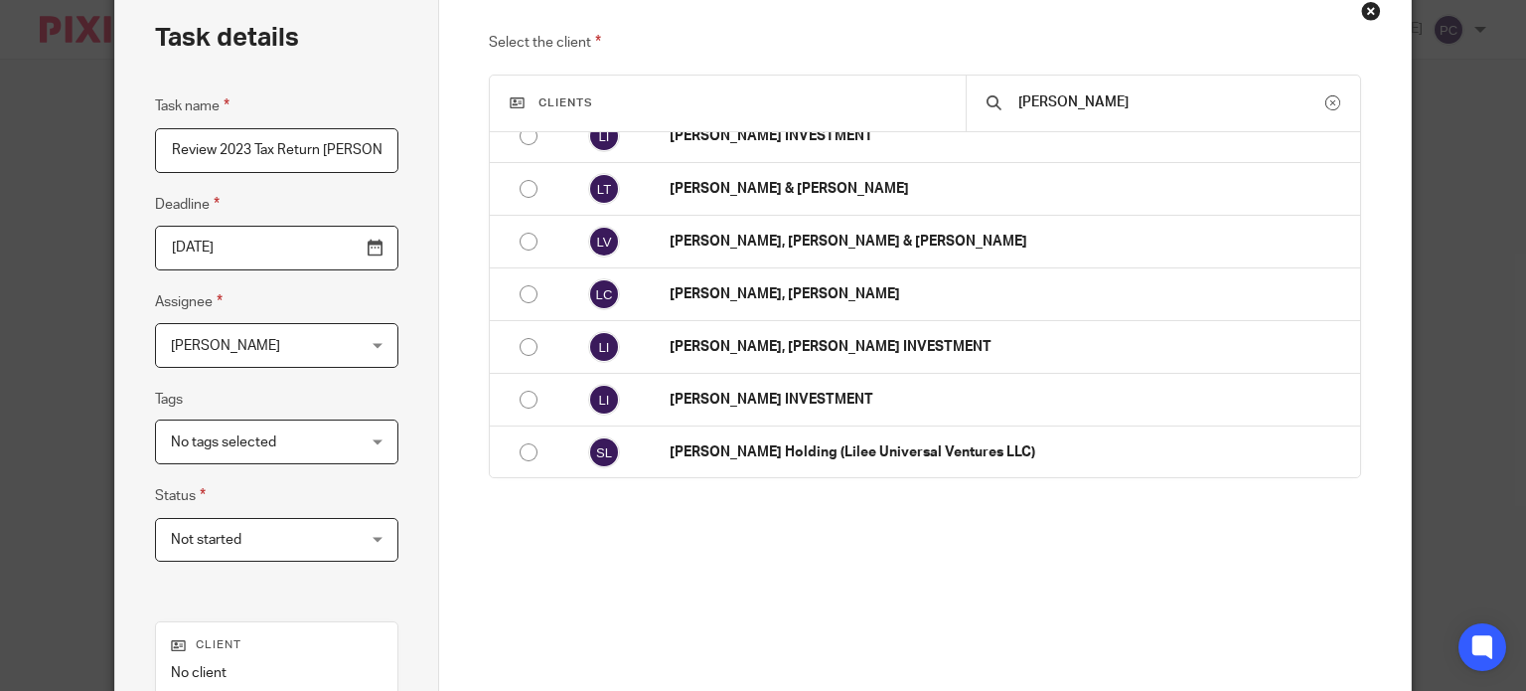
click at [1213, 598] on div "Select the client Clients lee No client 4 All Adapted Furniture, LLC Alife (Ape…" at bounding box center [925, 349] width 872 height 636
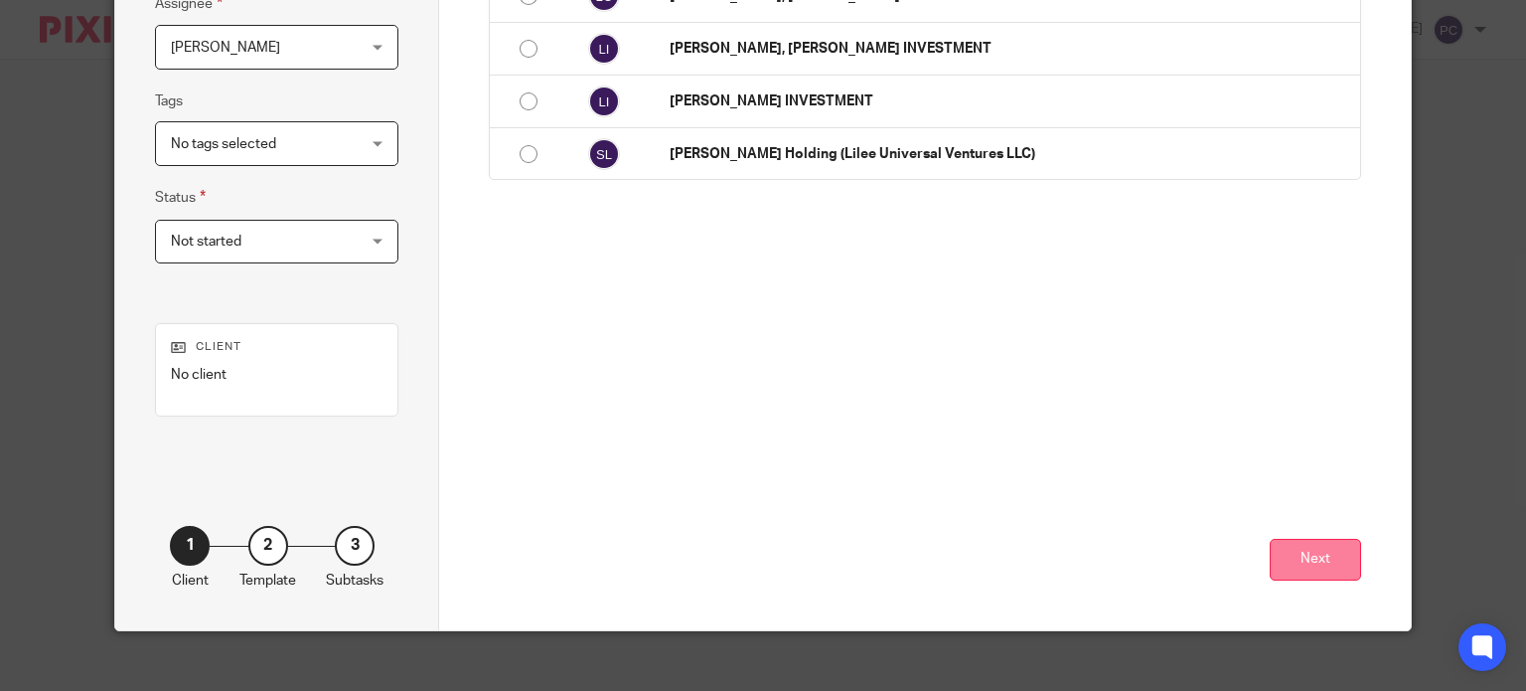
click at [1285, 557] on button "Next" at bounding box center [1315, 560] width 91 height 43
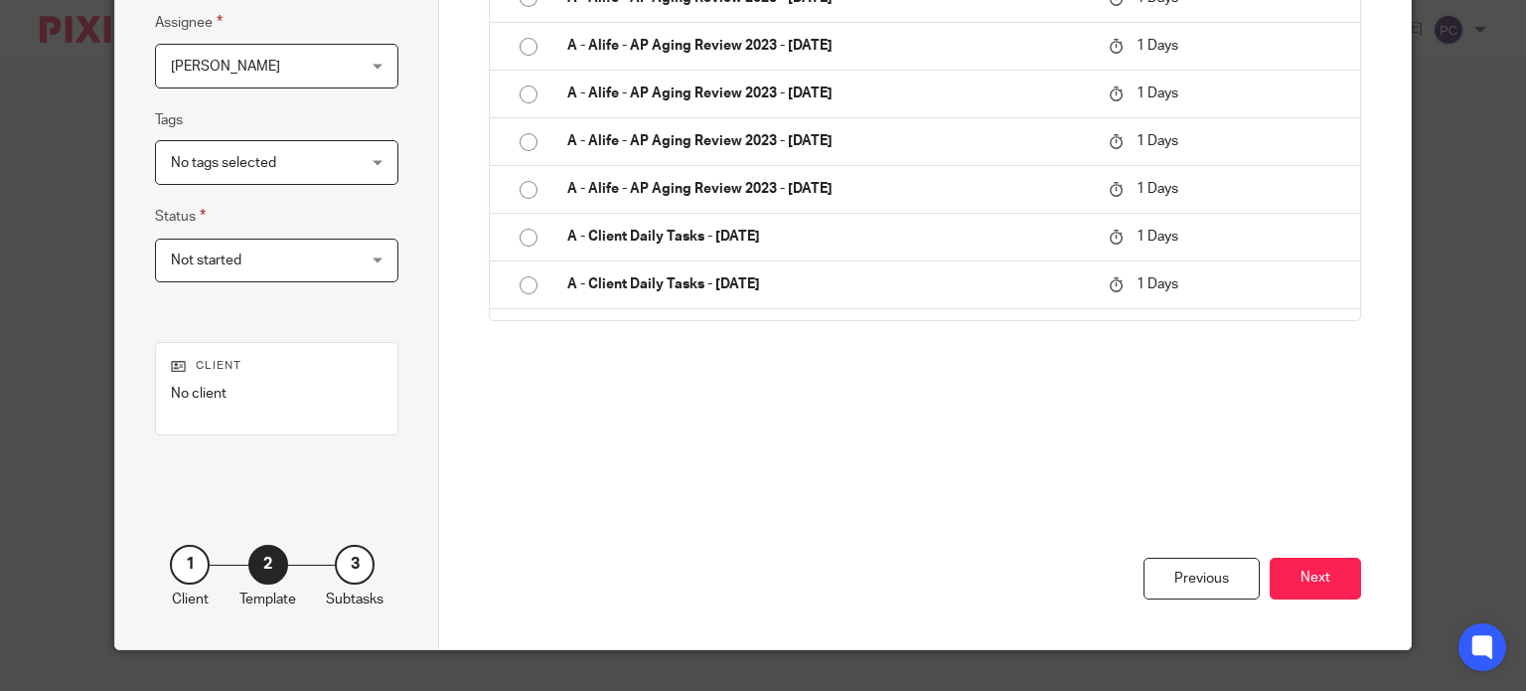
scroll to position [416, 0]
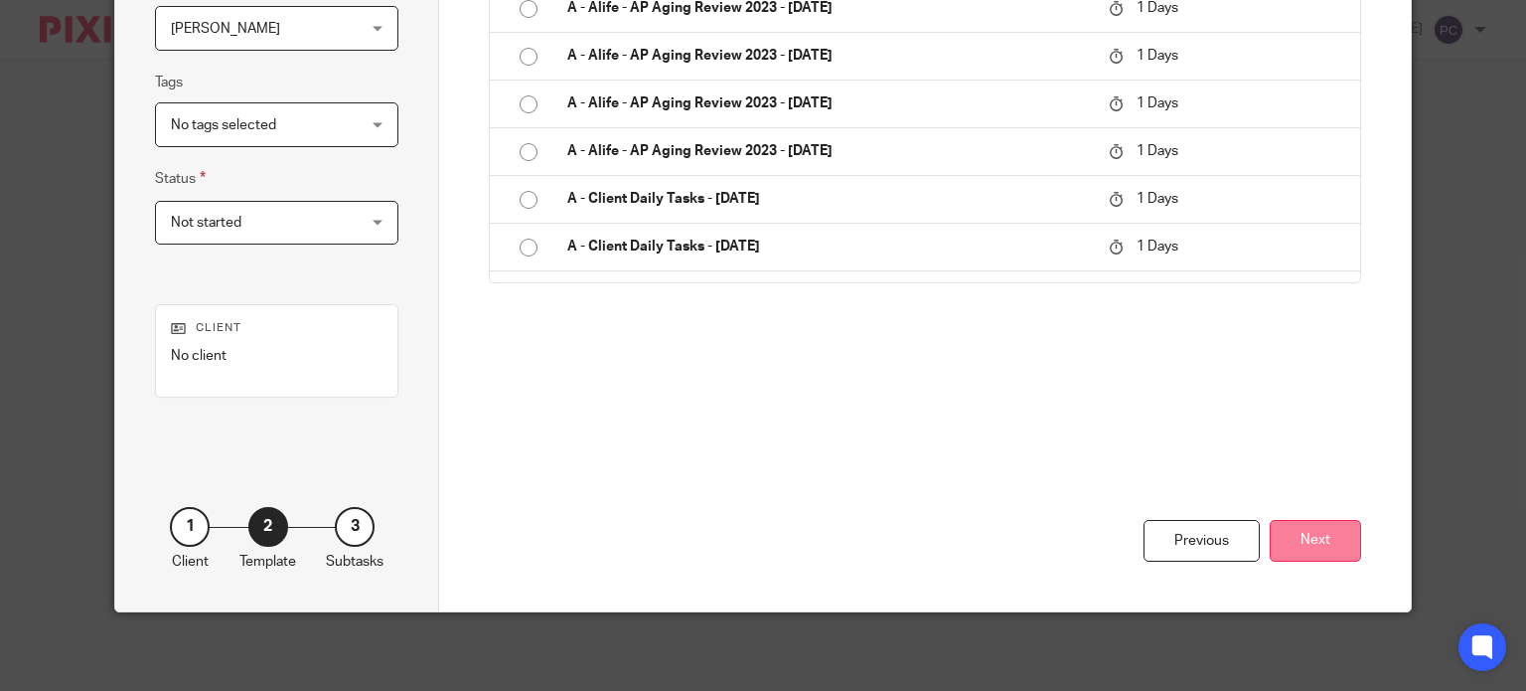
click at [1286, 528] on button "Next" at bounding box center [1315, 541] width 91 height 43
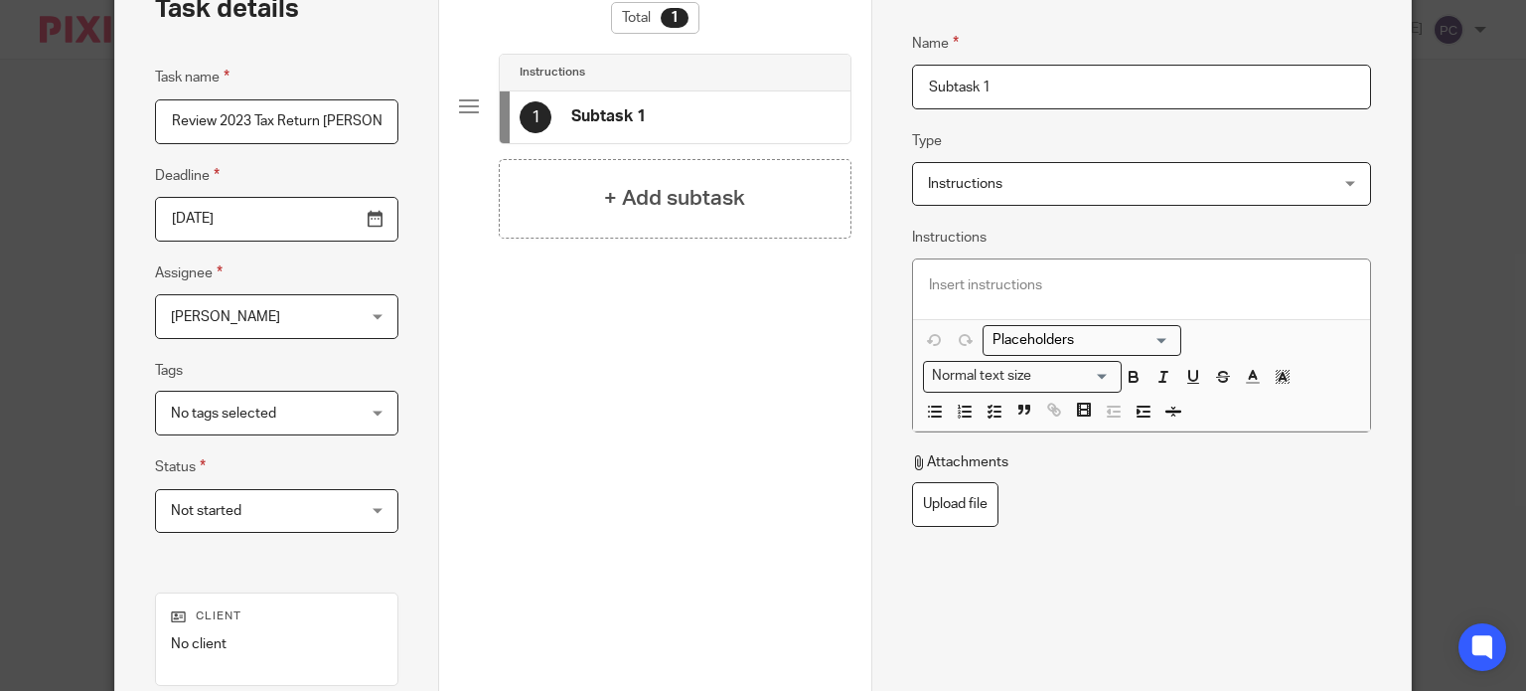
scroll to position [118, 0]
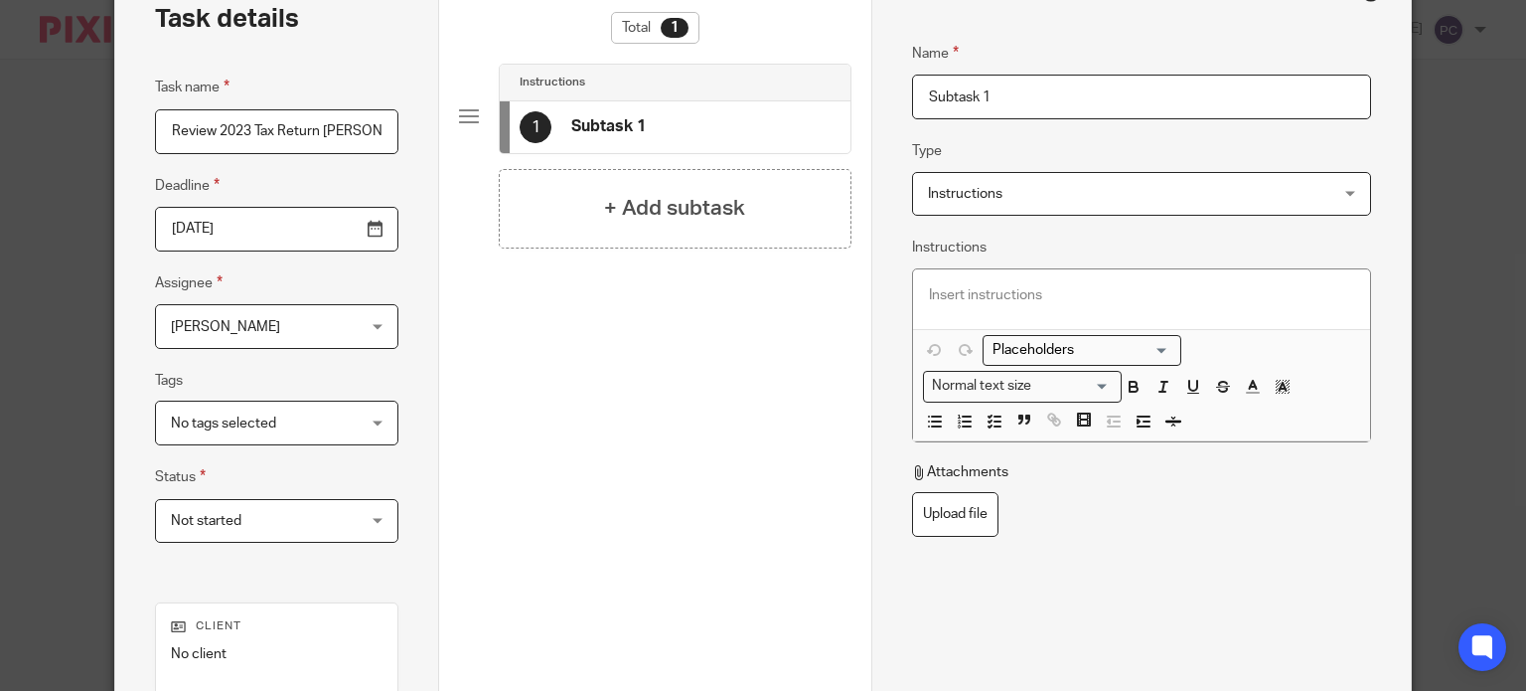
click at [961, 285] on p at bounding box center [1141, 295] width 425 height 20
click at [978, 296] on p at bounding box center [1141, 295] width 425 height 20
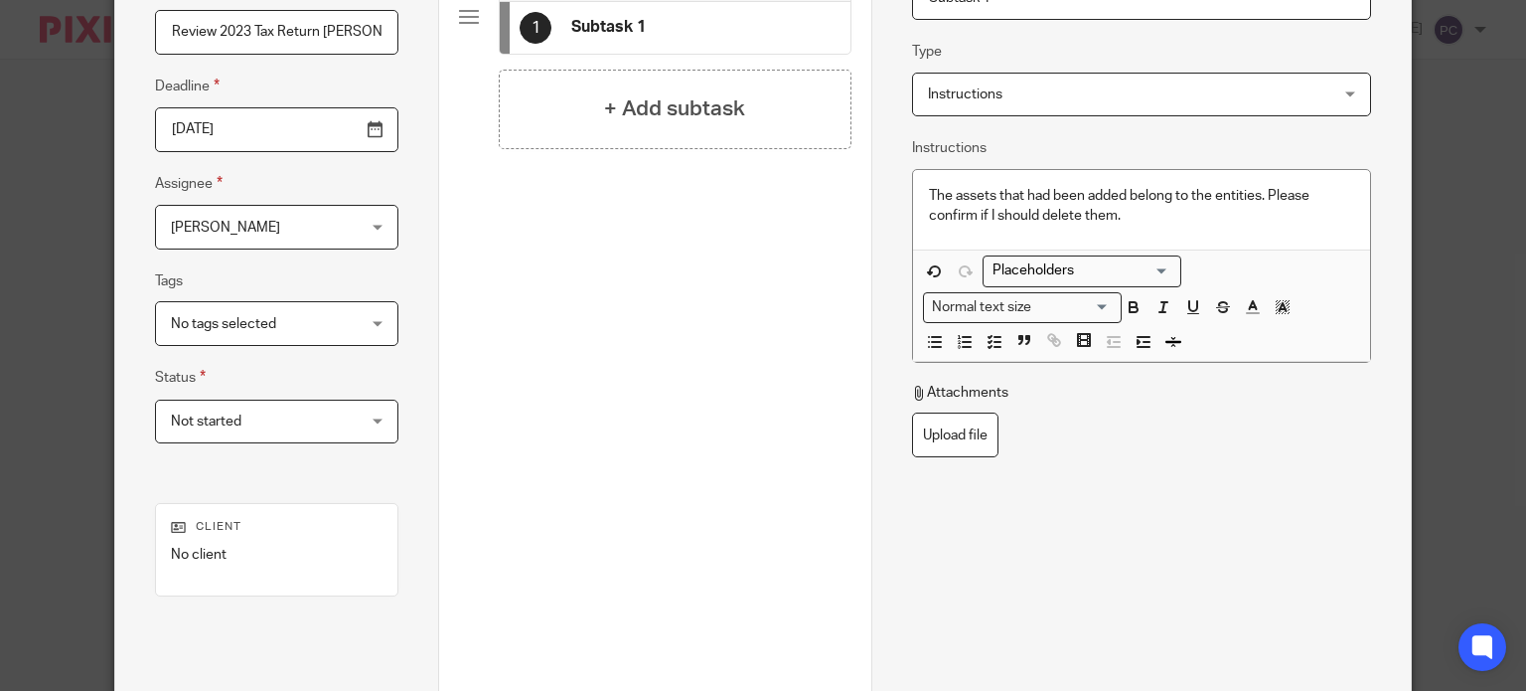
click at [1180, 607] on div "Remove Save subtask" at bounding box center [1141, 683] width 459 height 153
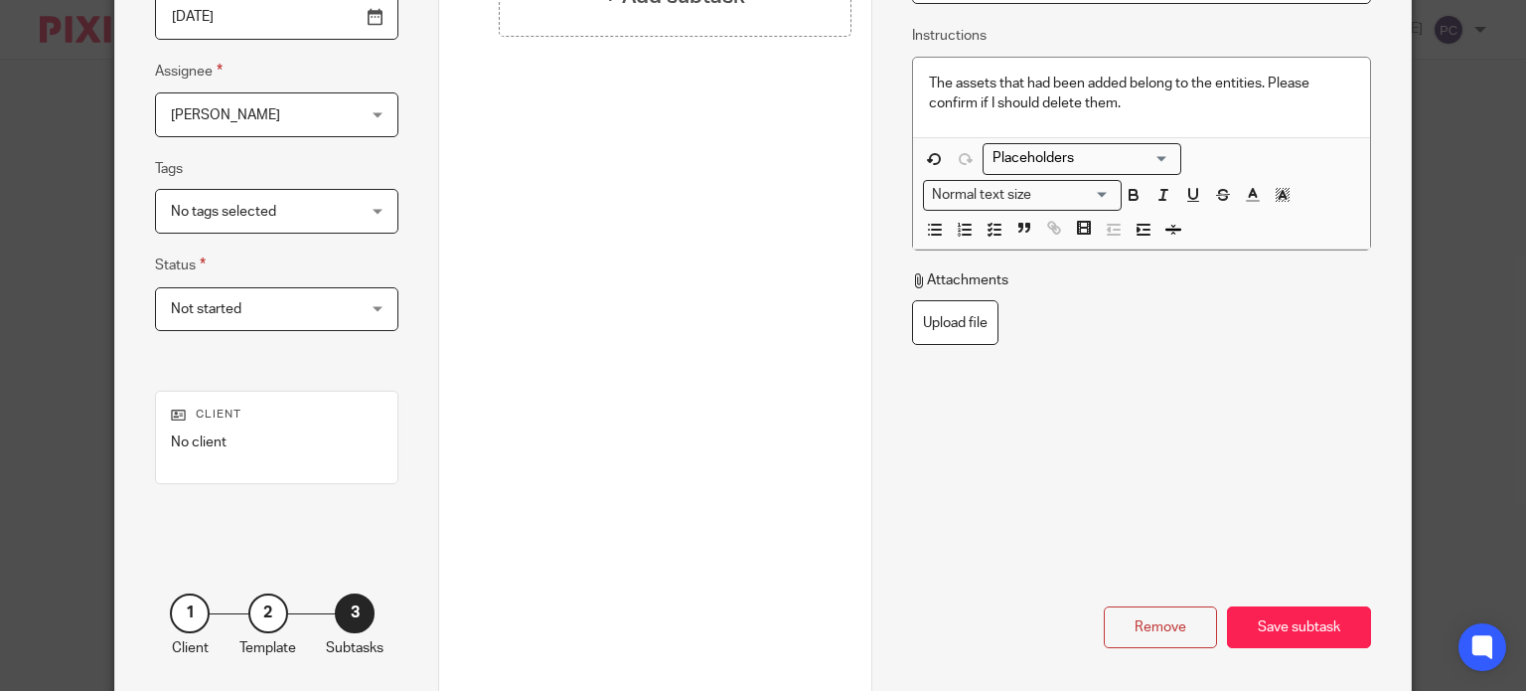
scroll to position [416, 0]
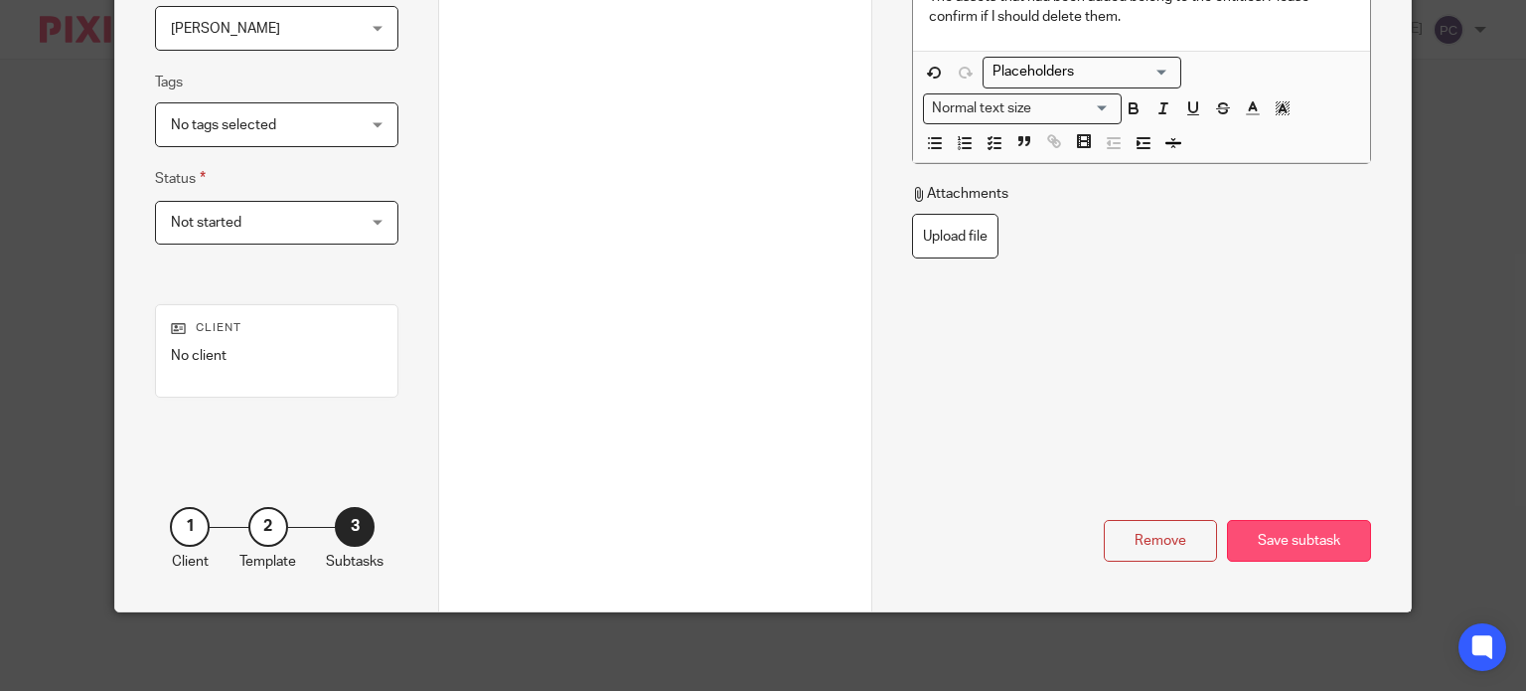
click at [1303, 539] on div "Save subtask" at bounding box center [1299, 541] width 144 height 43
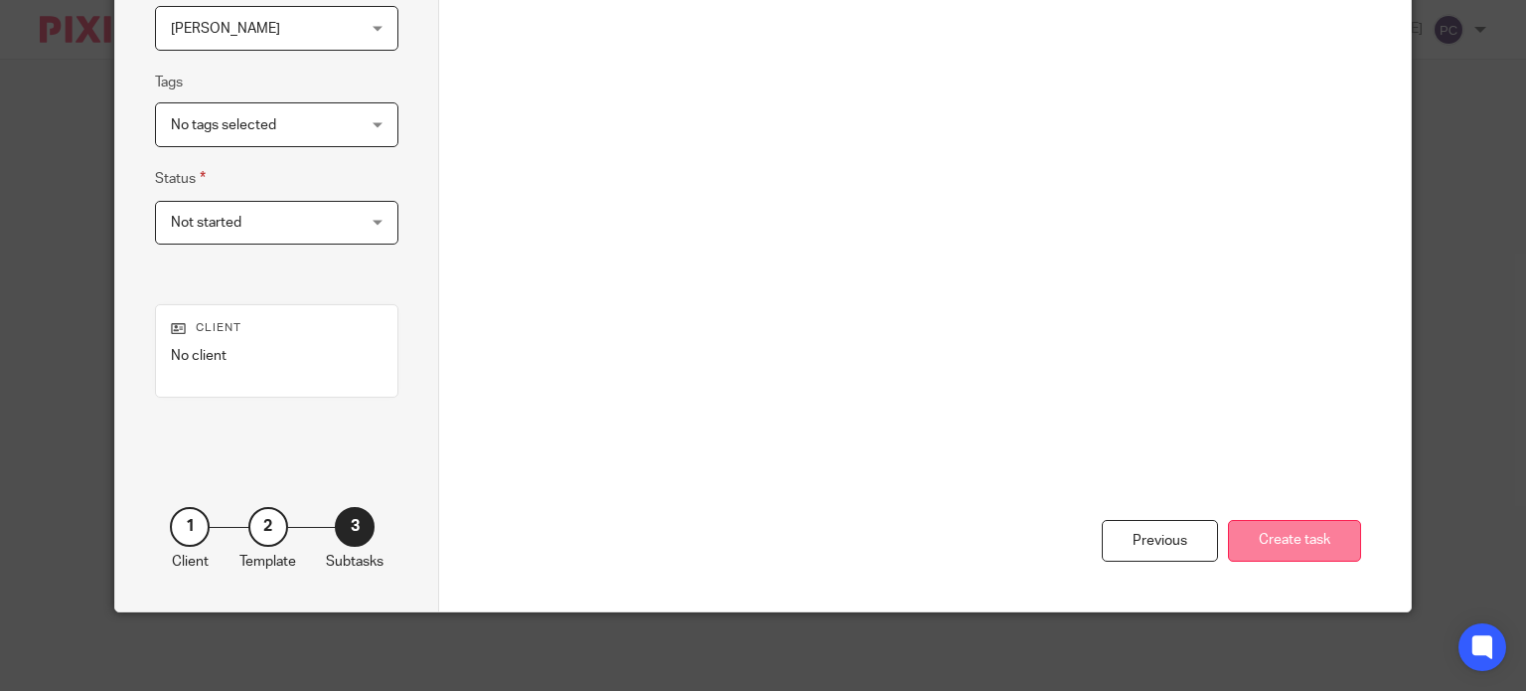
click at [1270, 540] on button "Create task" at bounding box center [1294, 541] width 133 height 43
